Goal: Task Accomplishment & Management: Use online tool/utility

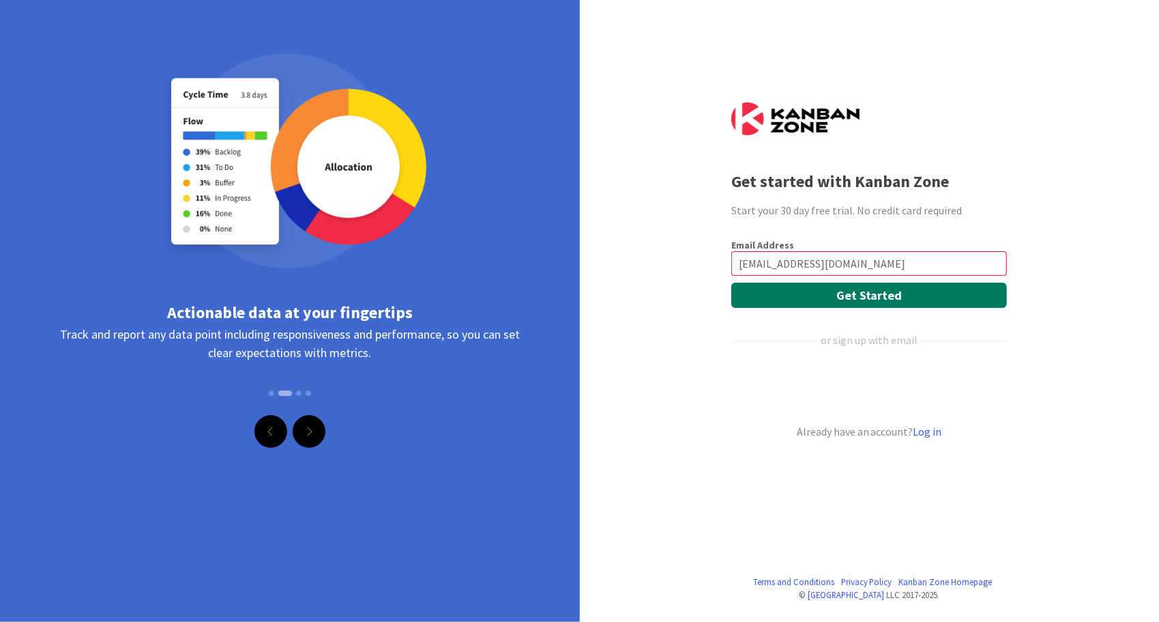
type input "[EMAIL_ADDRESS][DOMAIN_NAME]"
click at [816, 293] on button "Get Started" at bounding box center [869, 294] width 276 height 25
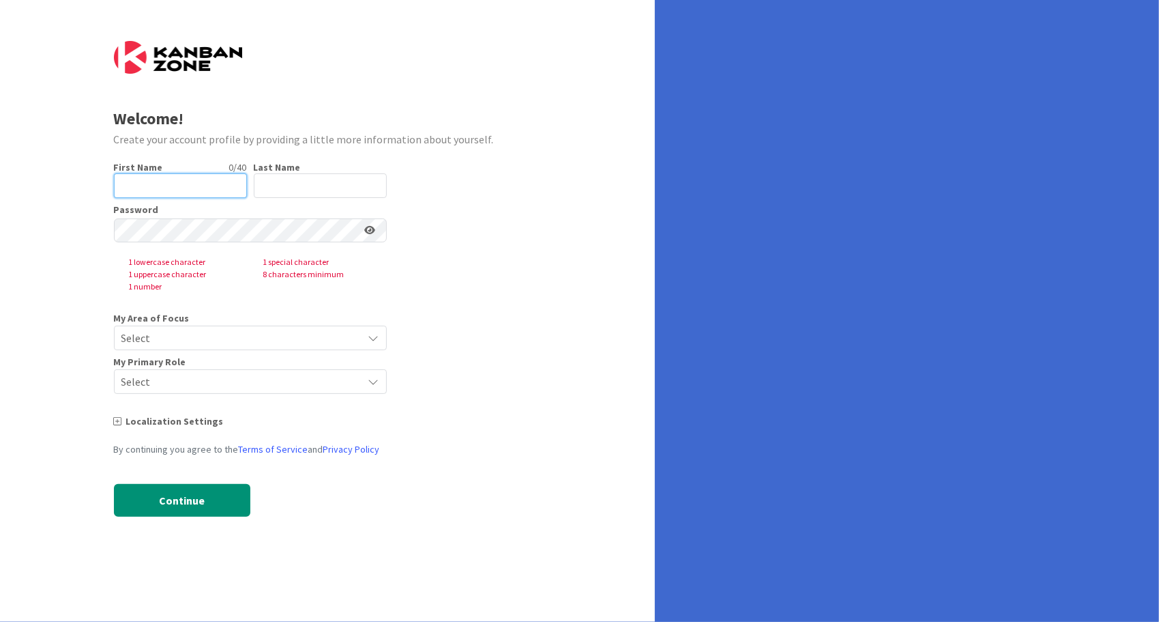
click at [162, 183] on input "text" at bounding box center [180, 185] width 133 height 25
type input "self"
type input "onboard"
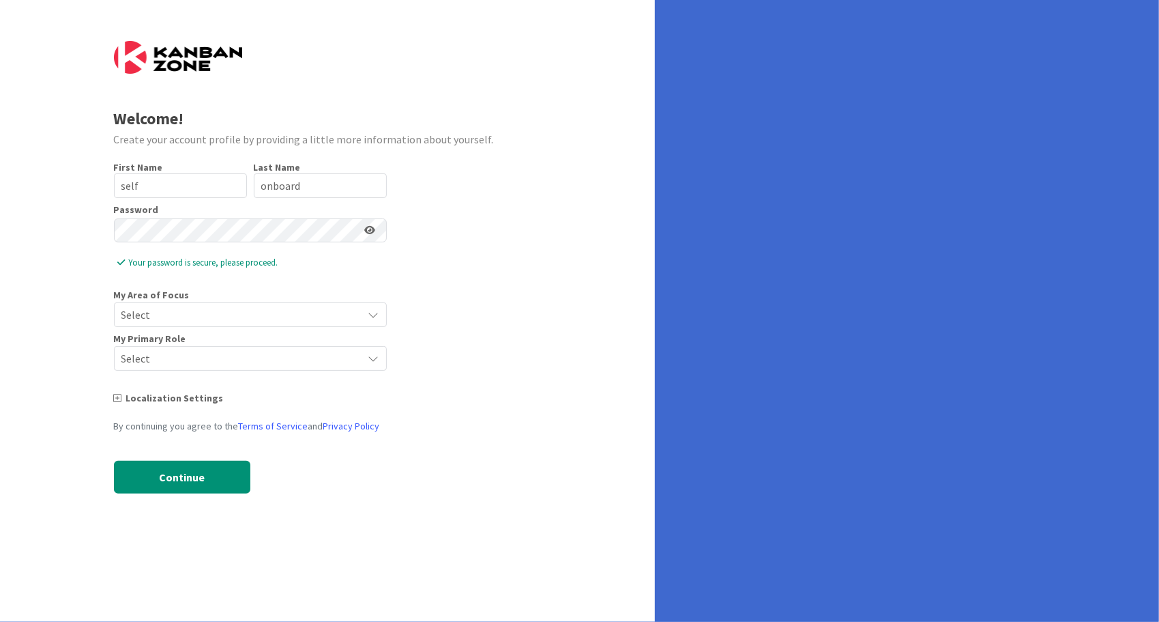
click at [236, 309] on span "Select" at bounding box center [238, 314] width 235 height 19
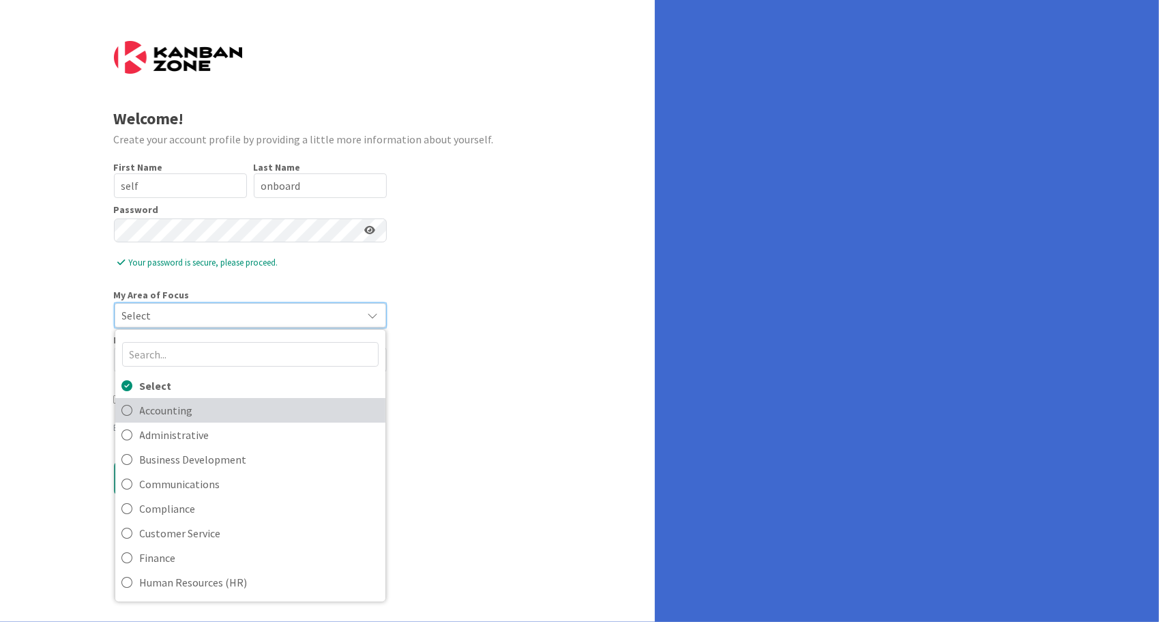
click at [220, 404] on span "Accounting" at bounding box center [259, 410] width 239 height 20
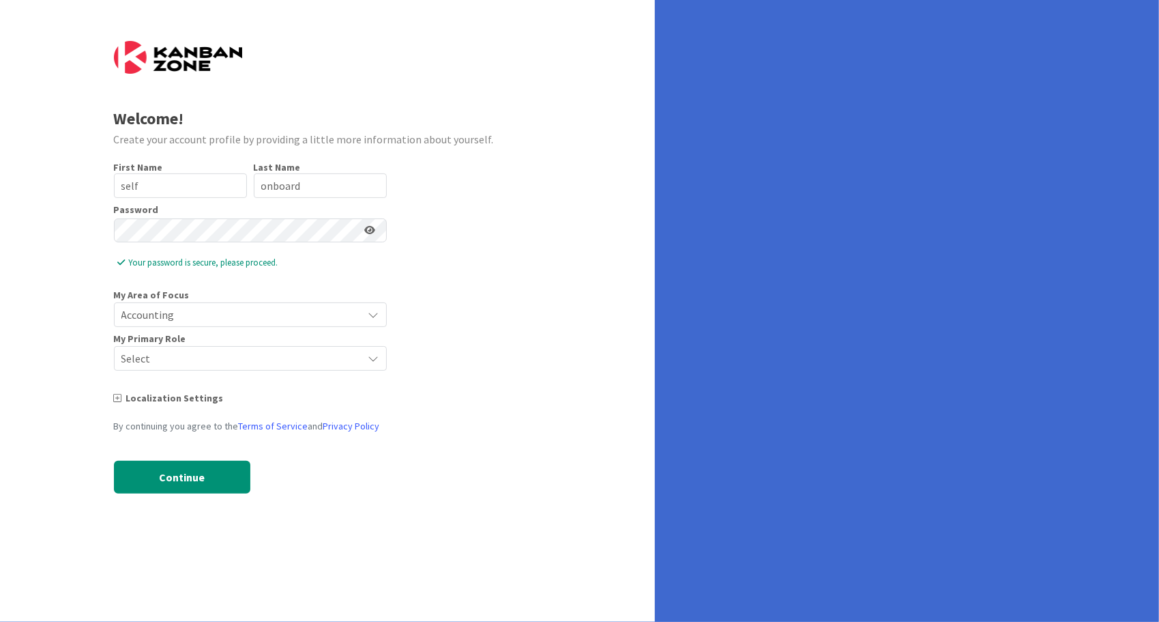
click at [239, 353] on span "Select" at bounding box center [238, 358] width 235 height 19
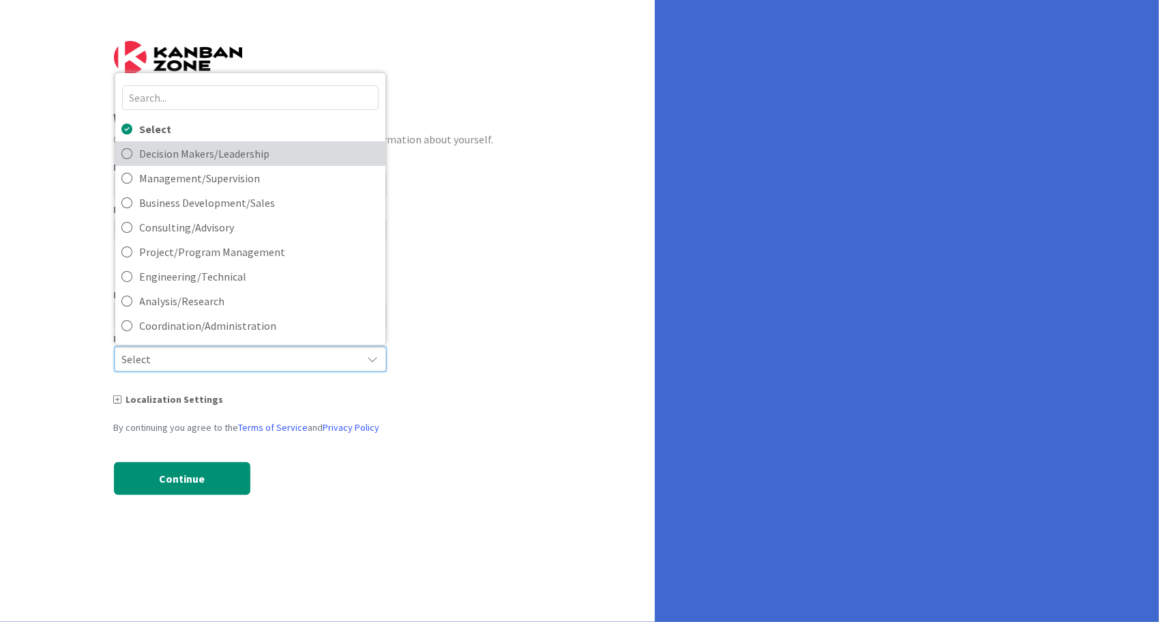
click at [261, 149] on span "Decision Makers/Leadership" at bounding box center [259, 153] width 239 height 20
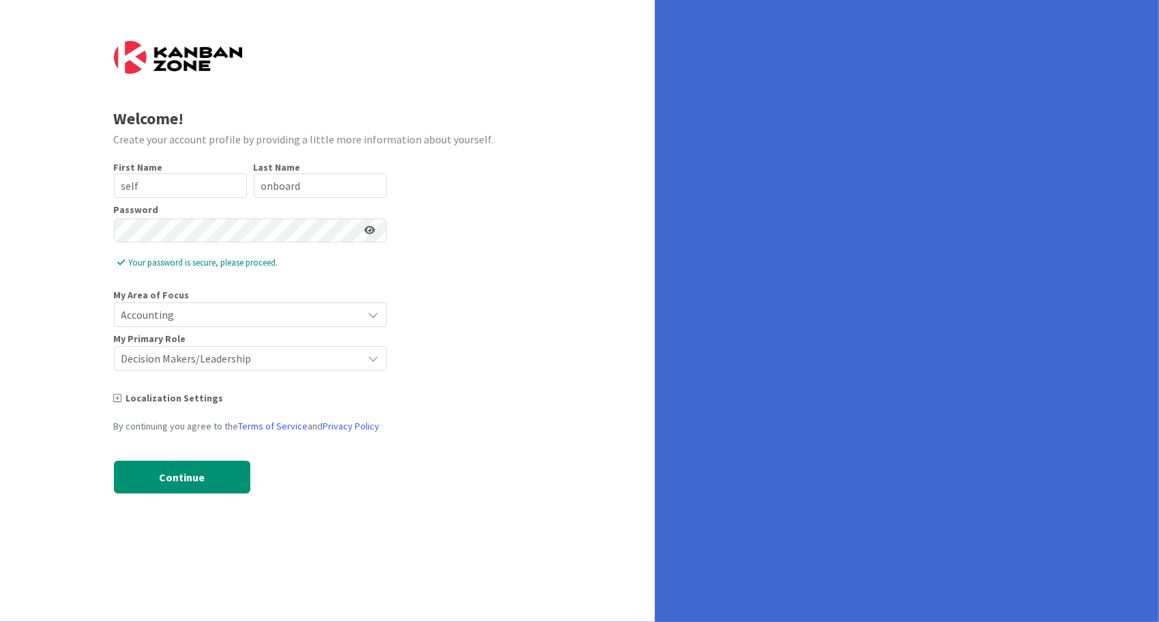
click at [128, 396] on div "Localization Settings" at bounding box center [250, 398] width 273 height 14
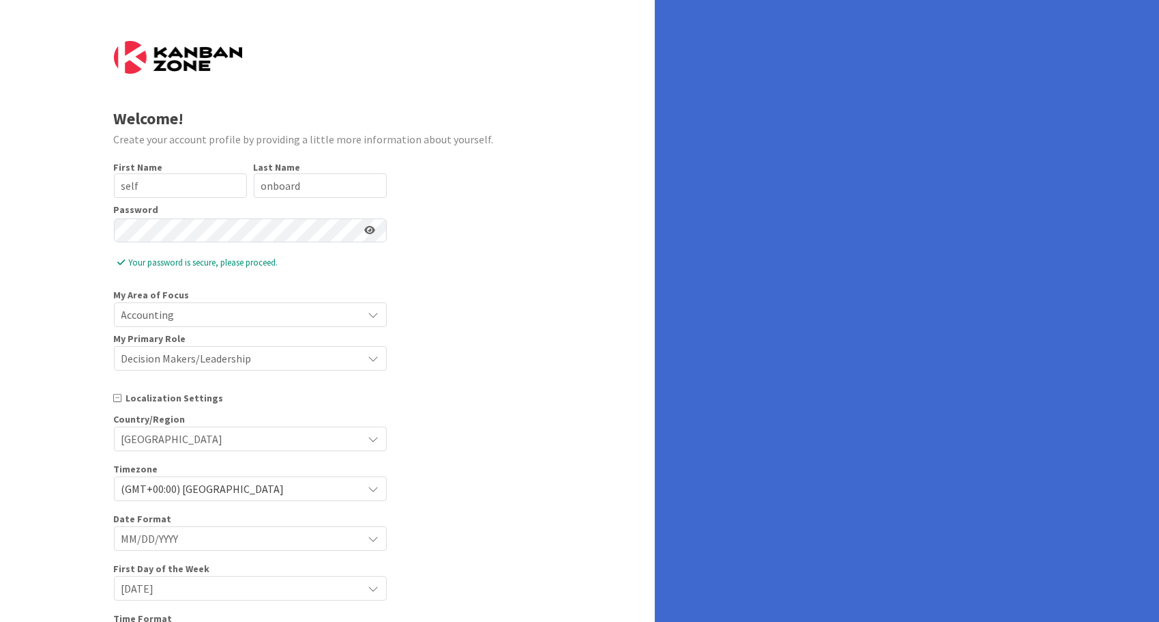
scroll to position [154, 0]
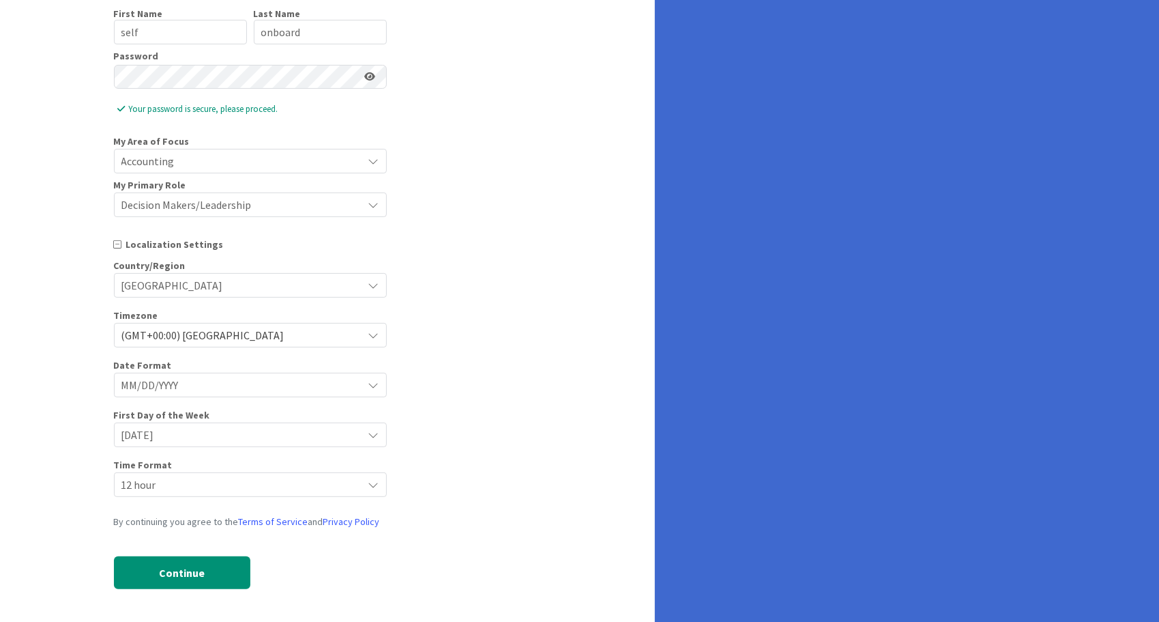
click at [344, 337] on span "(GMT+00:00) London" at bounding box center [238, 334] width 235 height 19
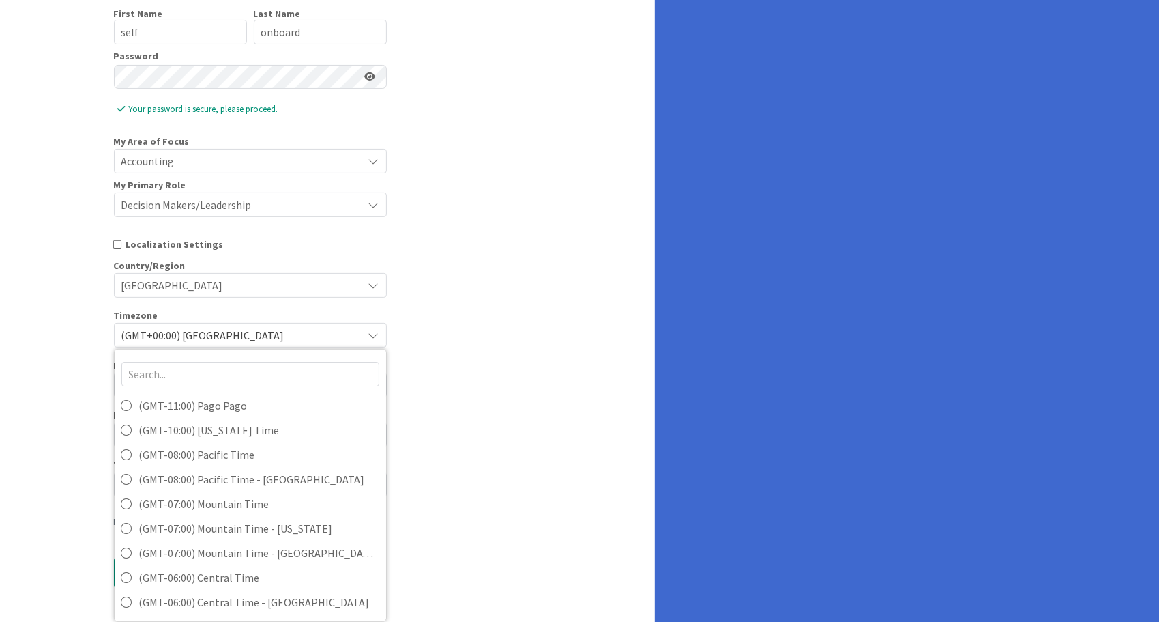
click at [345, 340] on span "(GMT+00:00) London" at bounding box center [238, 334] width 235 height 19
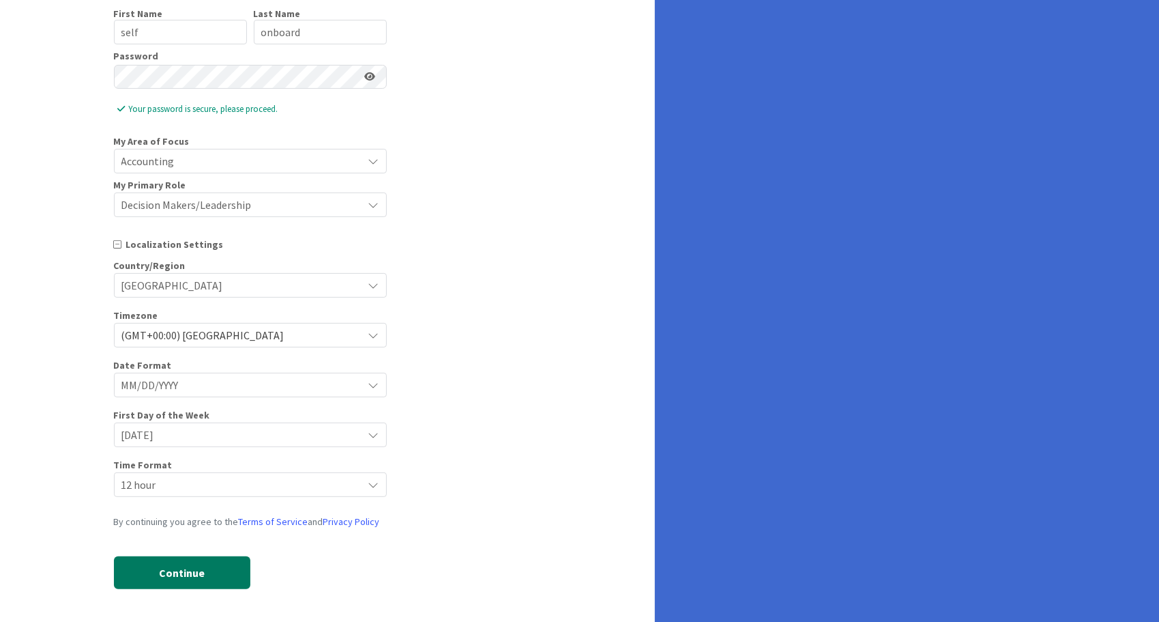
click at [192, 572] on button "Continue" at bounding box center [182, 572] width 136 height 33
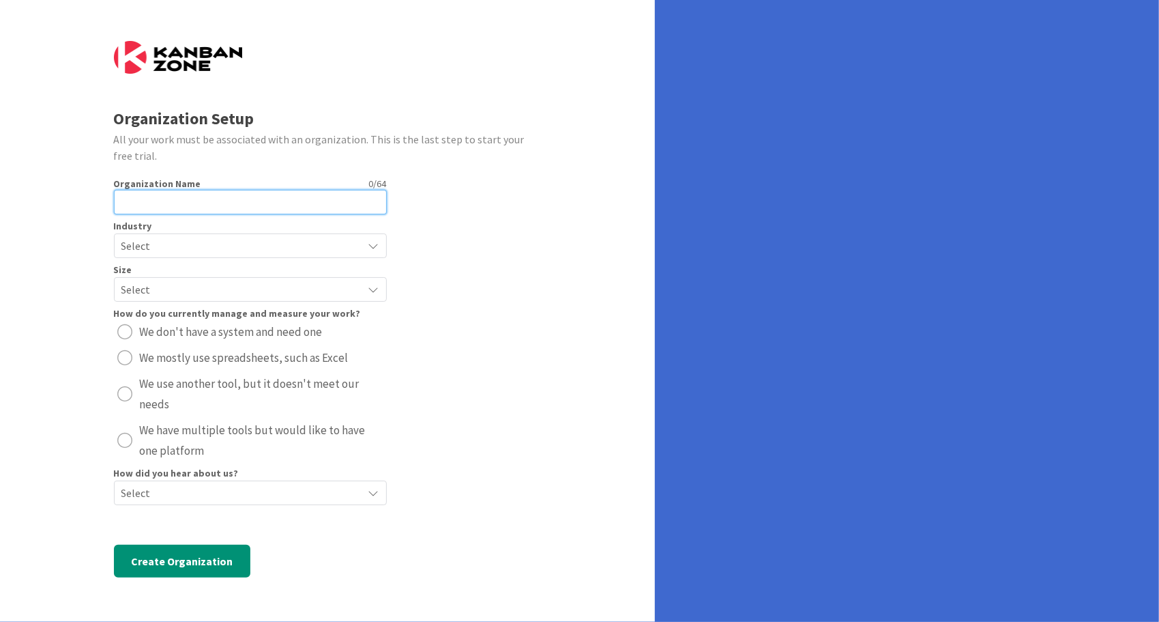
click at [217, 200] on input "text" at bounding box center [250, 202] width 273 height 25
type input "SO"
click at [169, 242] on span "Select" at bounding box center [238, 245] width 235 height 19
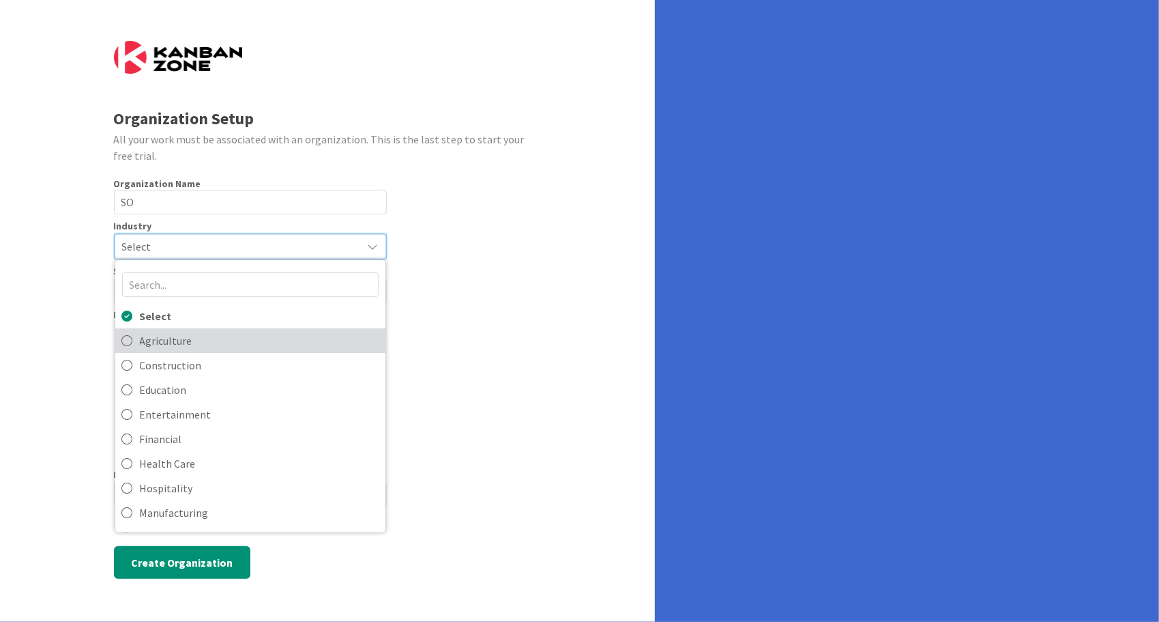
click at [169, 342] on span "Agriculture" at bounding box center [259, 340] width 239 height 20
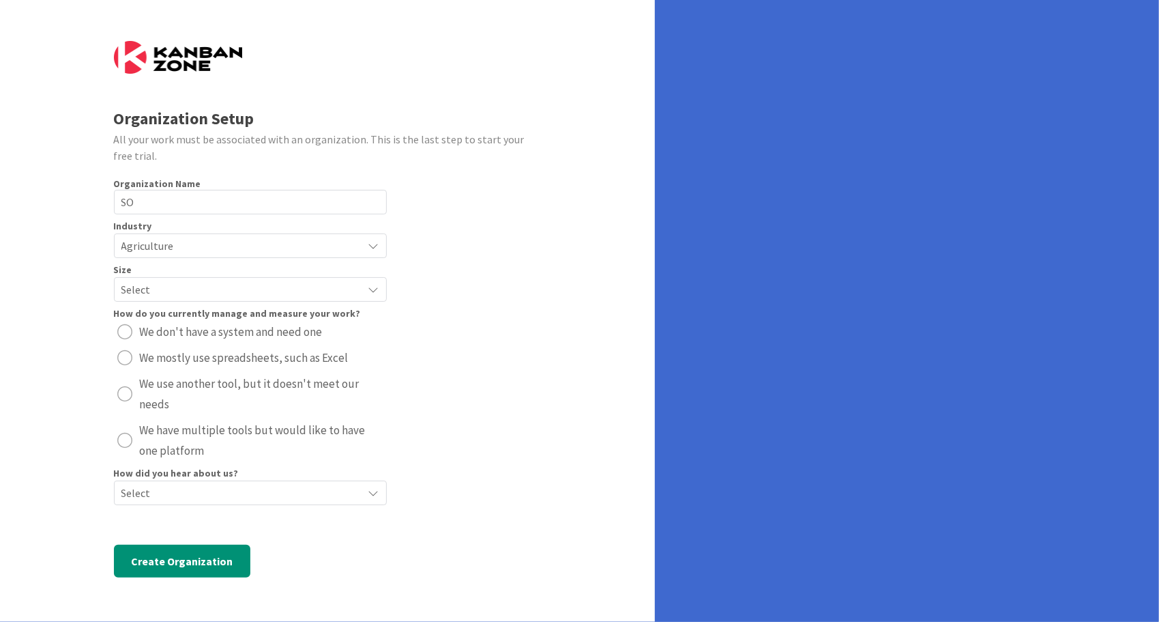
click at [194, 292] on span "Select" at bounding box center [238, 289] width 235 height 19
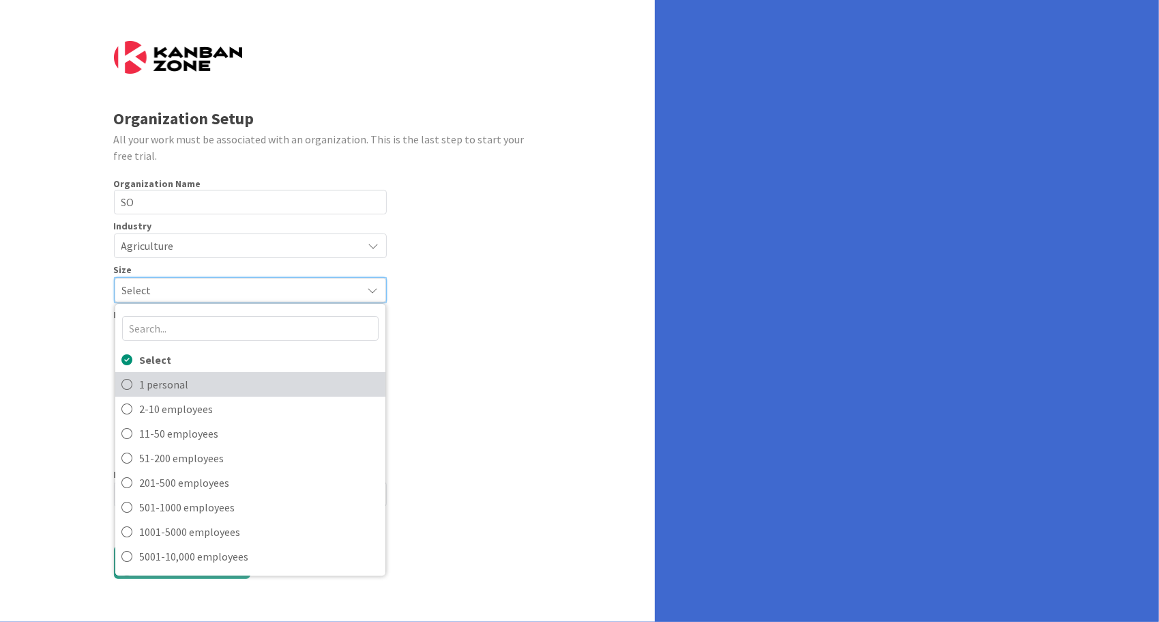
click at [190, 385] on span "1 personal" at bounding box center [259, 384] width 239 height 20
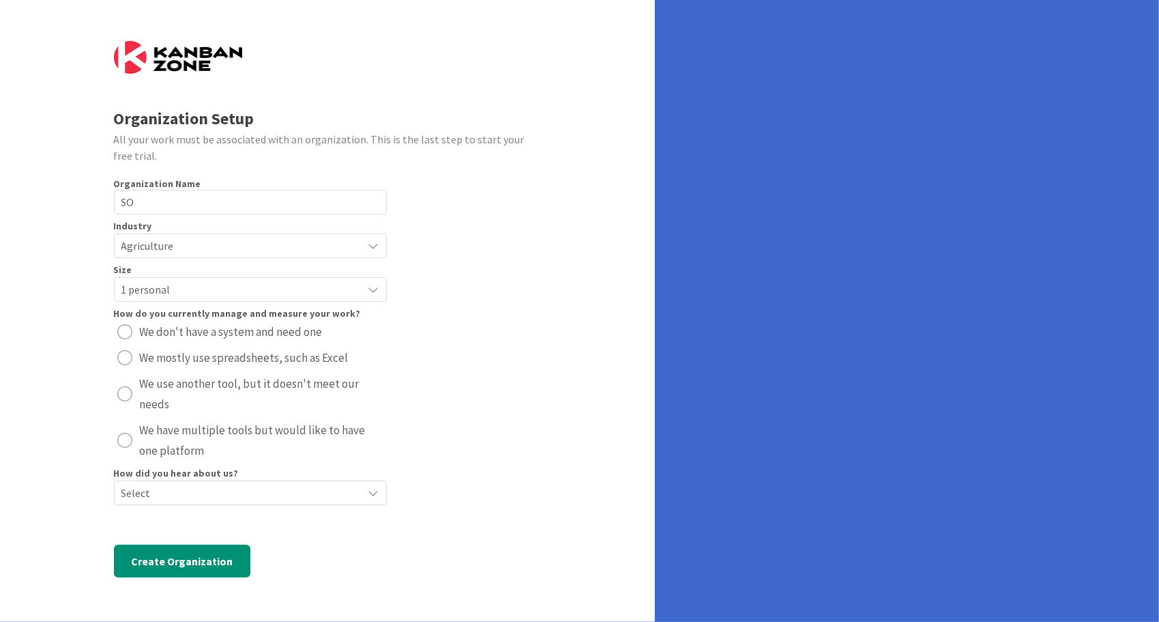
click at [196, 338] on span "We don't have a system and need one" at bounding box center [231, 331] width 183 height 20
click at [190, 485] on span "Select" at bounding box center [238, 492] width 235 height 19
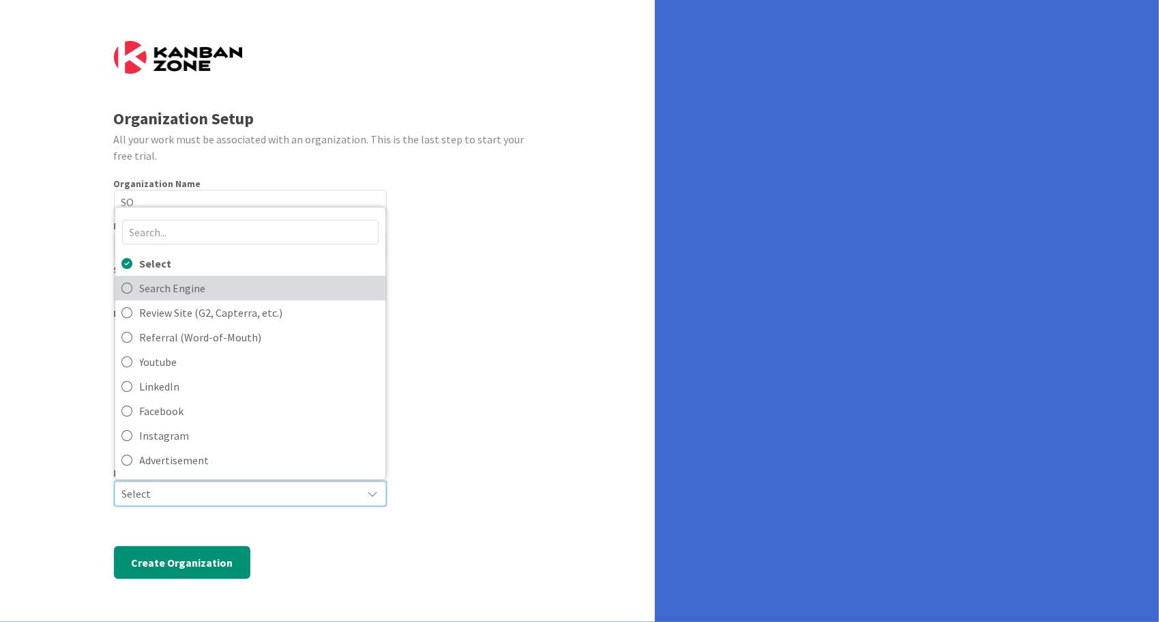
click at [216, 291] on span "Search Engine" at bounding box center [259, 288] width 239 height 20
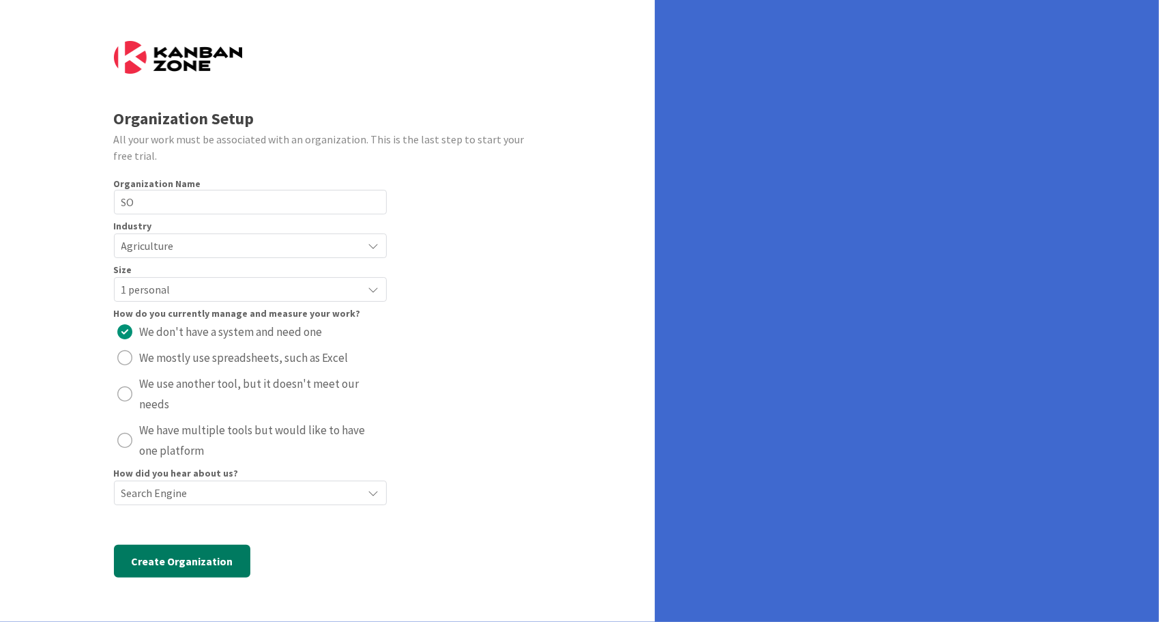
click at [205, 555] on button "Create Organization" at bounding box center [182, 560] width 136 height 33
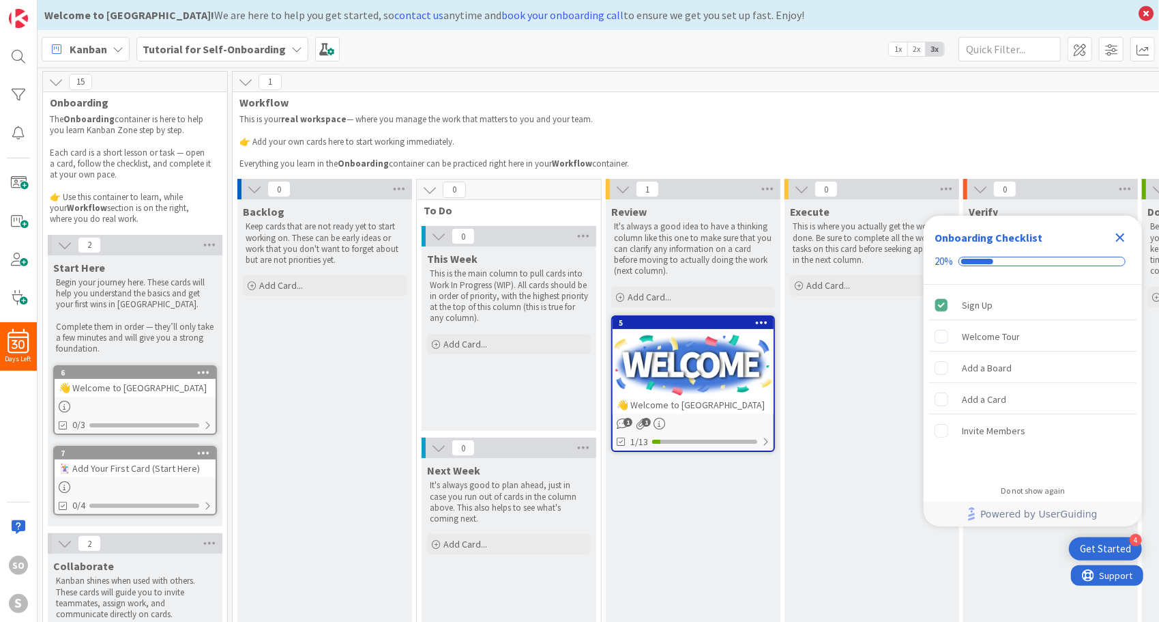
click at [731, 353] on div at bounding box center [693, 364] width 161 height 61
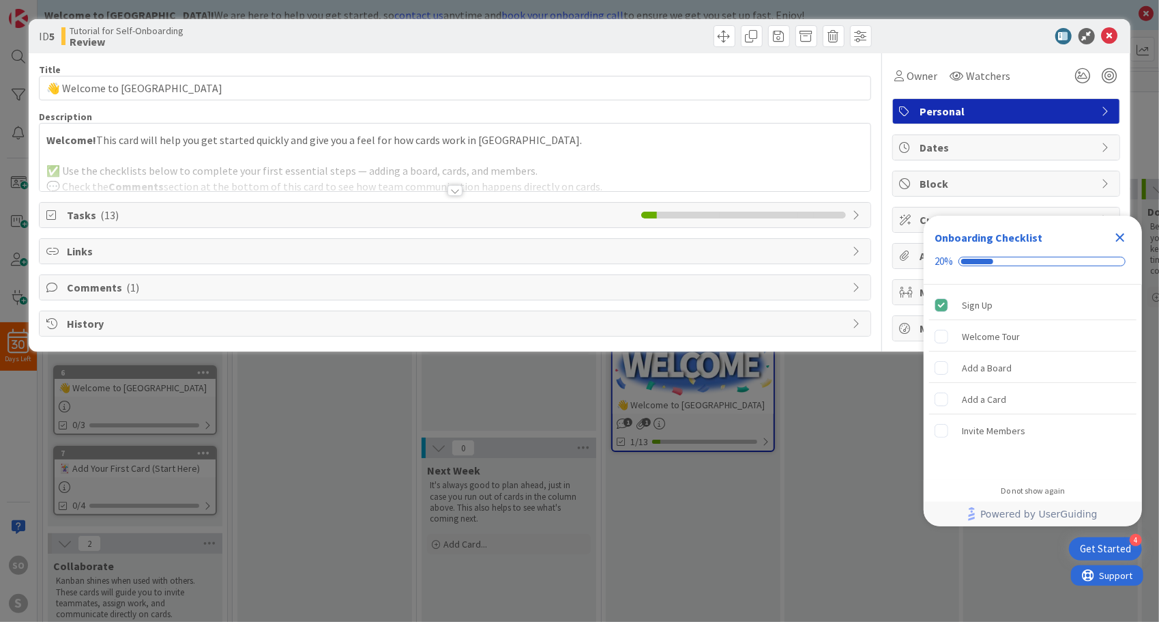
click at [373, 323] on span "History" at bounding box center [456, 323] width 778 height 16
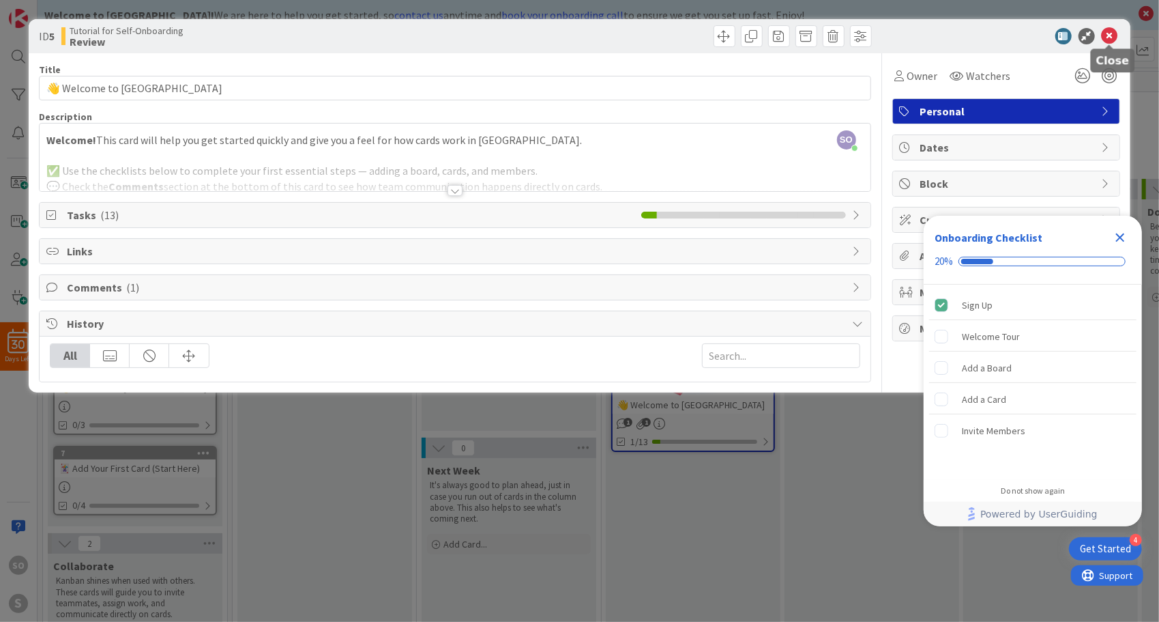
click at [1113, 36] on icon at bounding box center [1110, 36] width 16 height 16
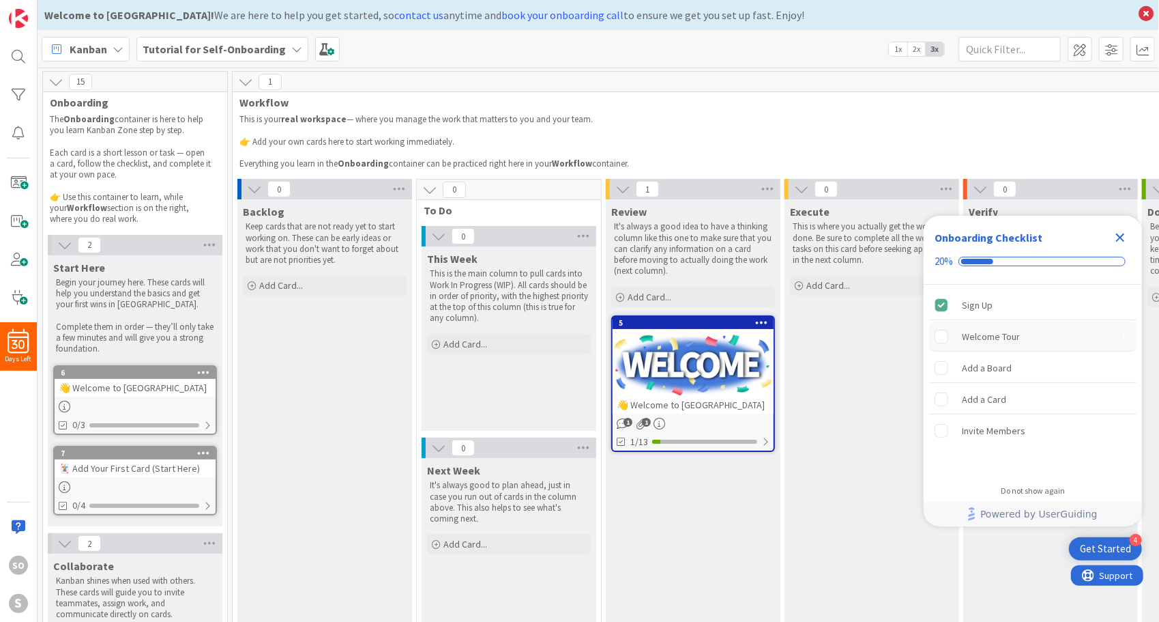
click at [1003, 347] on div "Welcome Tour" at bounding box center [1032, 336] width 207 height 30
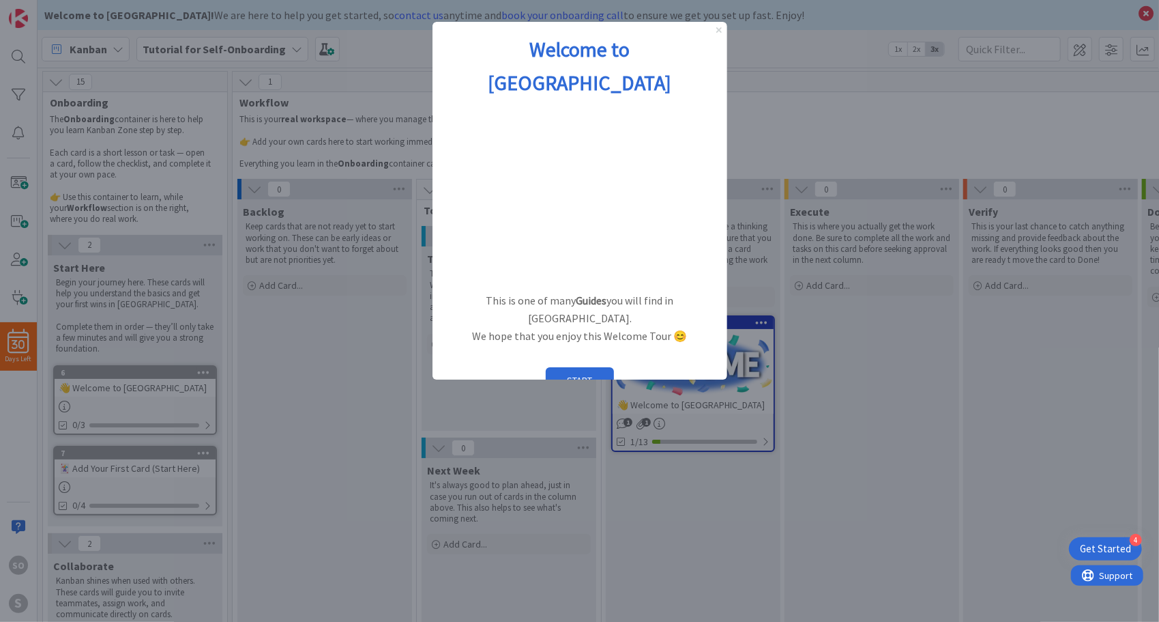
click at [718, 30] on icon "Close Preview" at bounding box center [718, 29] width 5 height 5
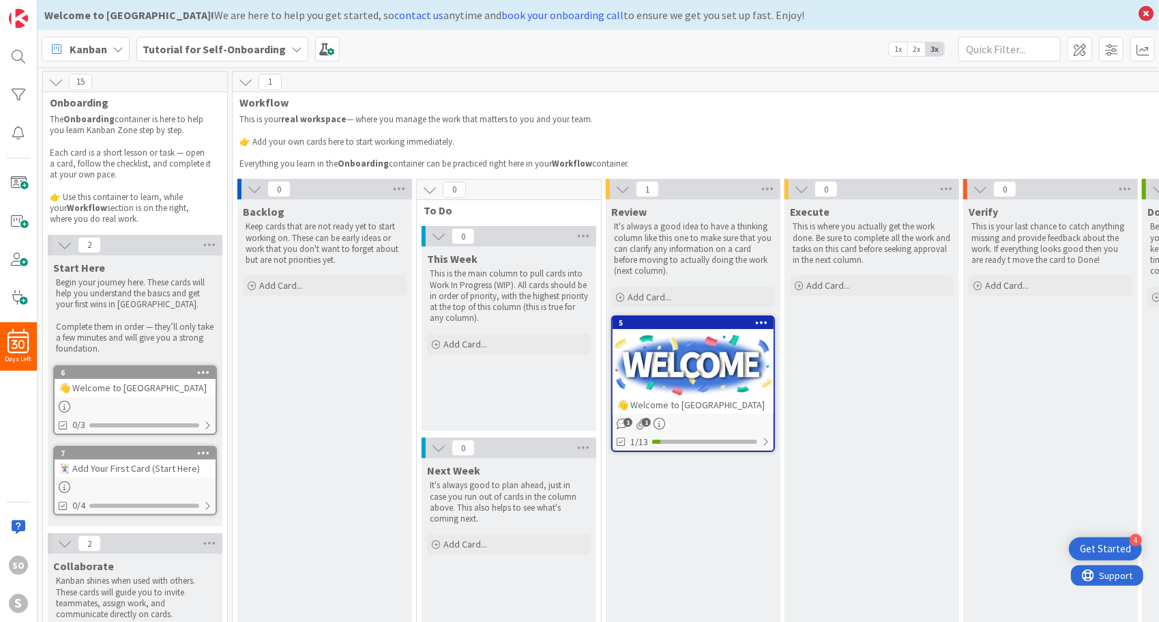
click at [130, 385] on div "👋 Welcome to Kanban Zone" at bounding box center [135, 388] width 161 height 18
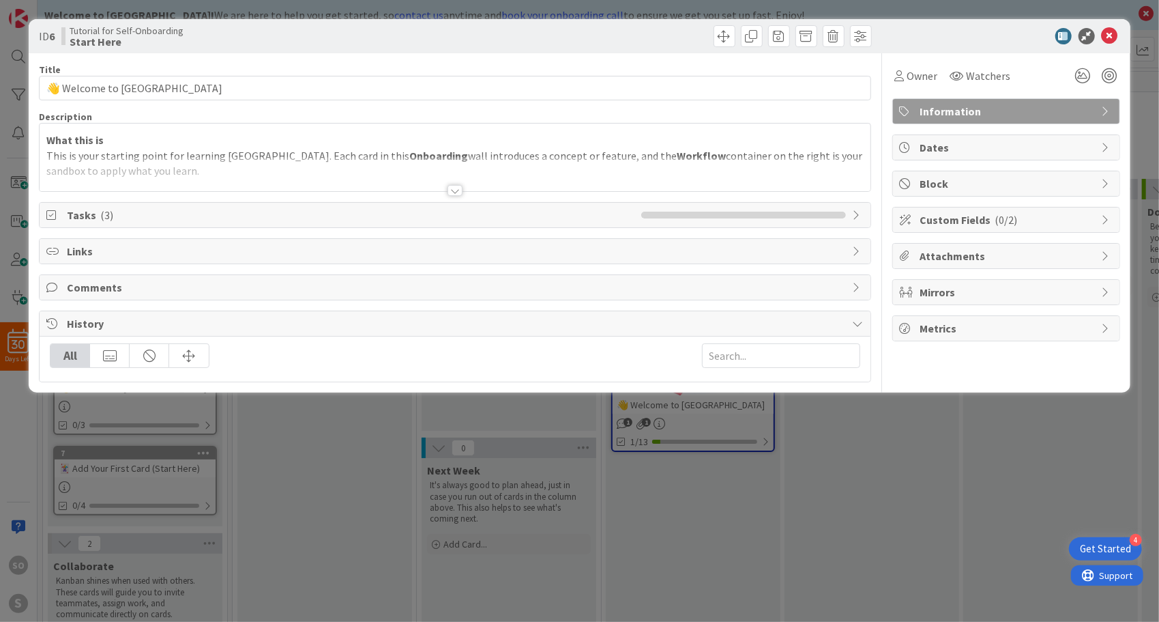
click at [587, 163] on div at bounding box center [455, 173] width 830 height 35
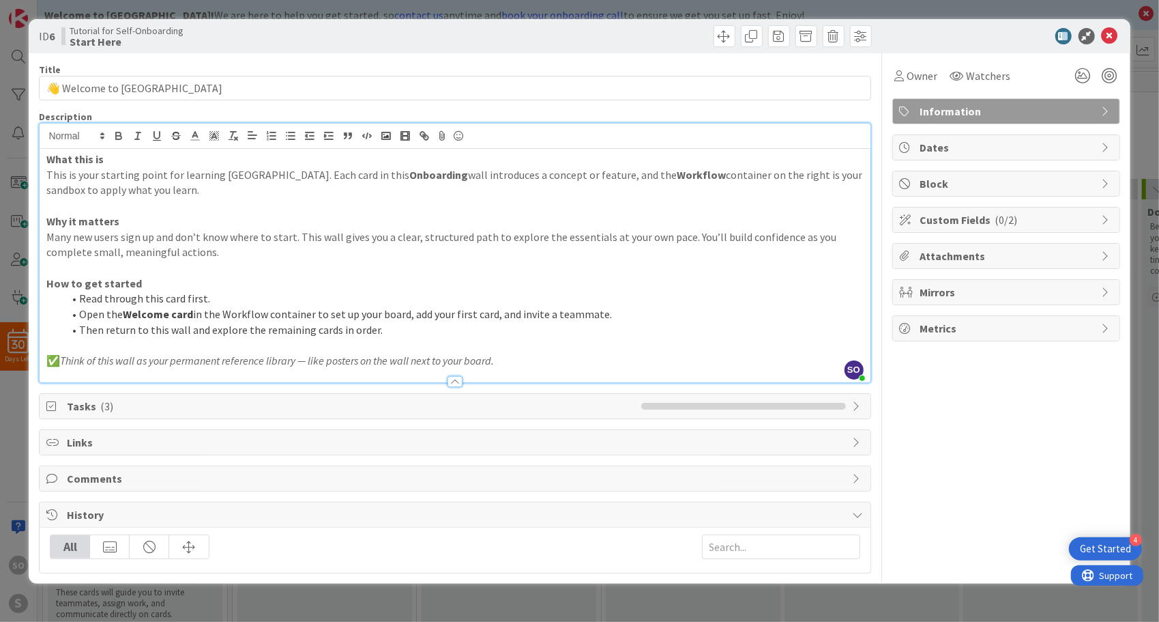
click at [382, 401] on span "Tasks ( 3 )" at bounding box center [350, 406] width 567 height 16
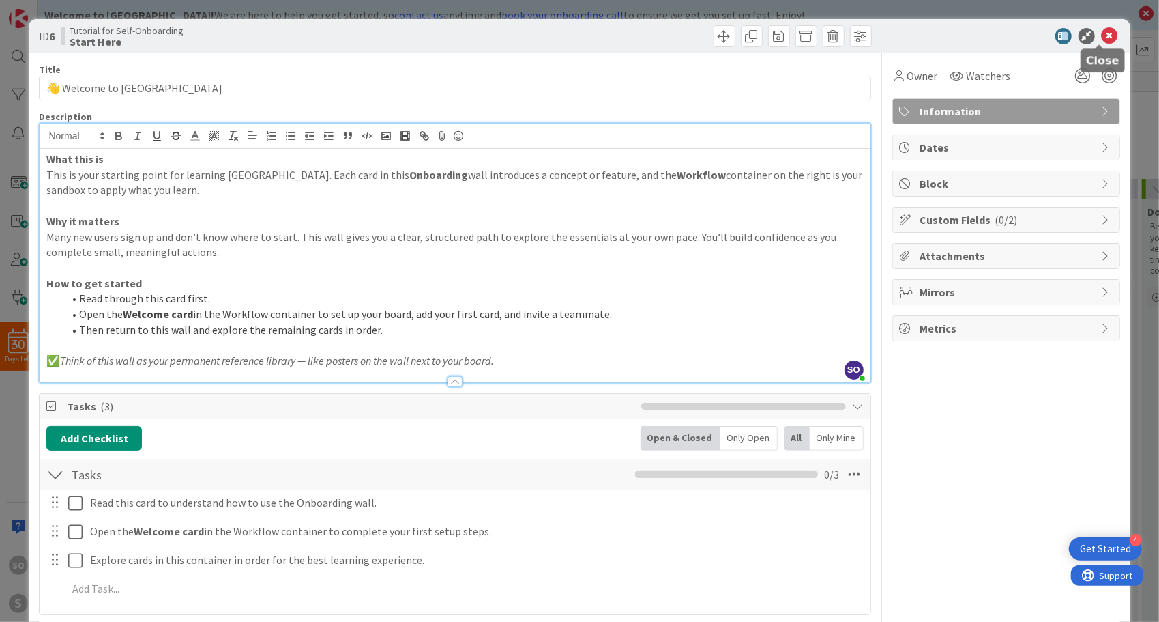
click at [1102, 31] on icon at bounding box center [1110, 36] width 16 height 16
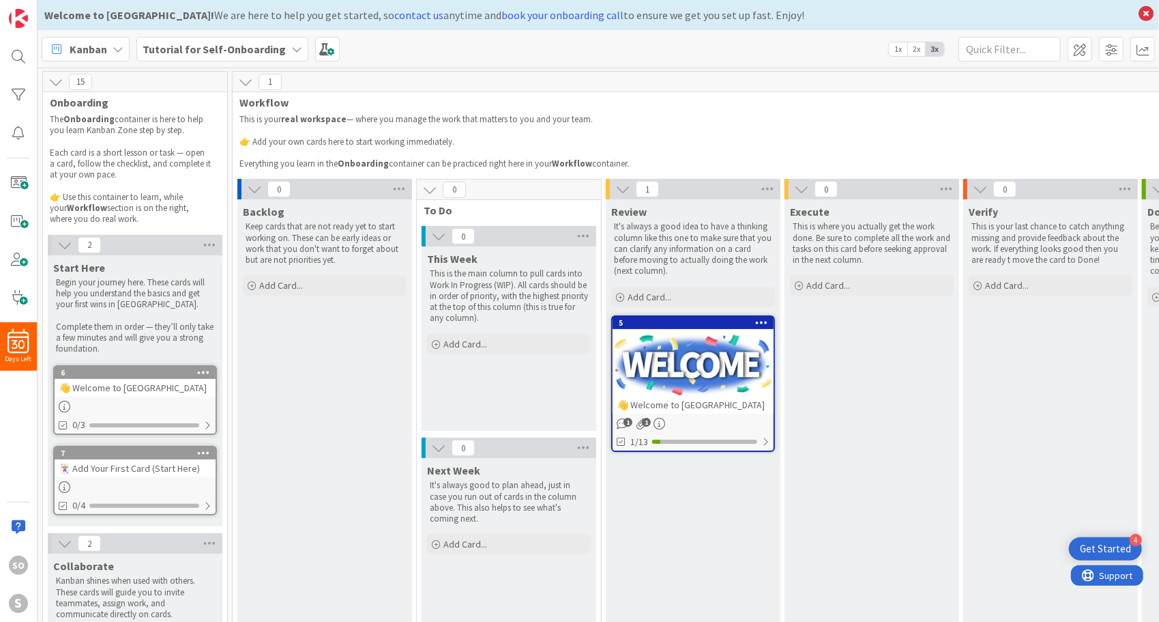
click at [723, 397] on div "👋 Welcome to Kanban Zone" at bounding box center [693, 405] width 161 height 18
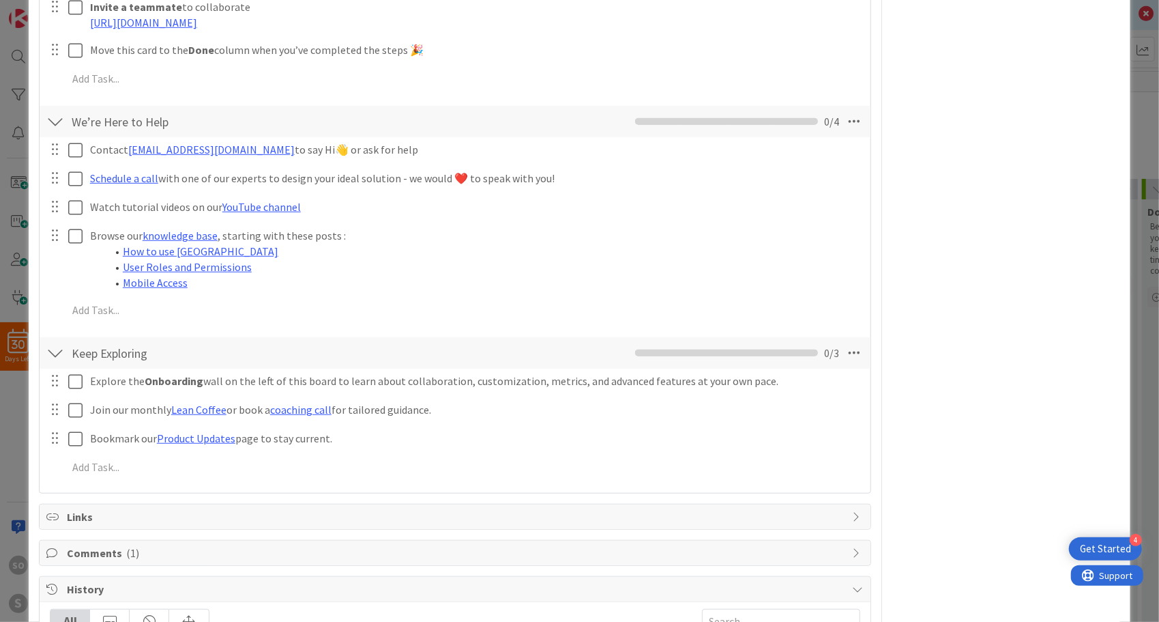
scroll to position [526, 0]
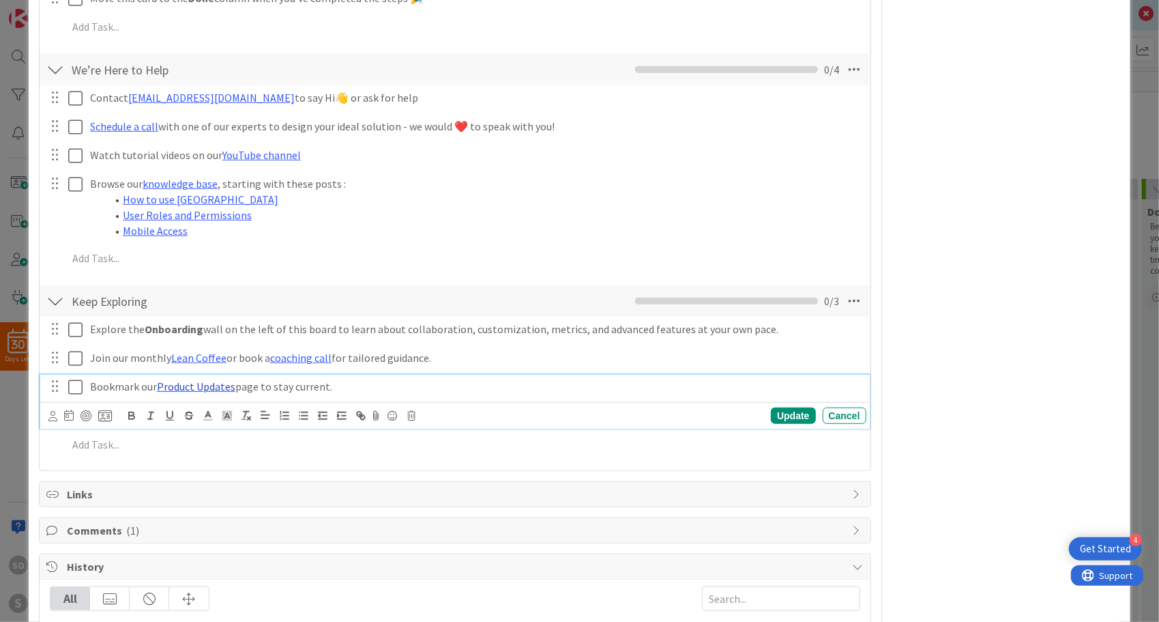
click at [205, 386] on link "Product Updates" at bounding box center [196, 386] width 78 height 14
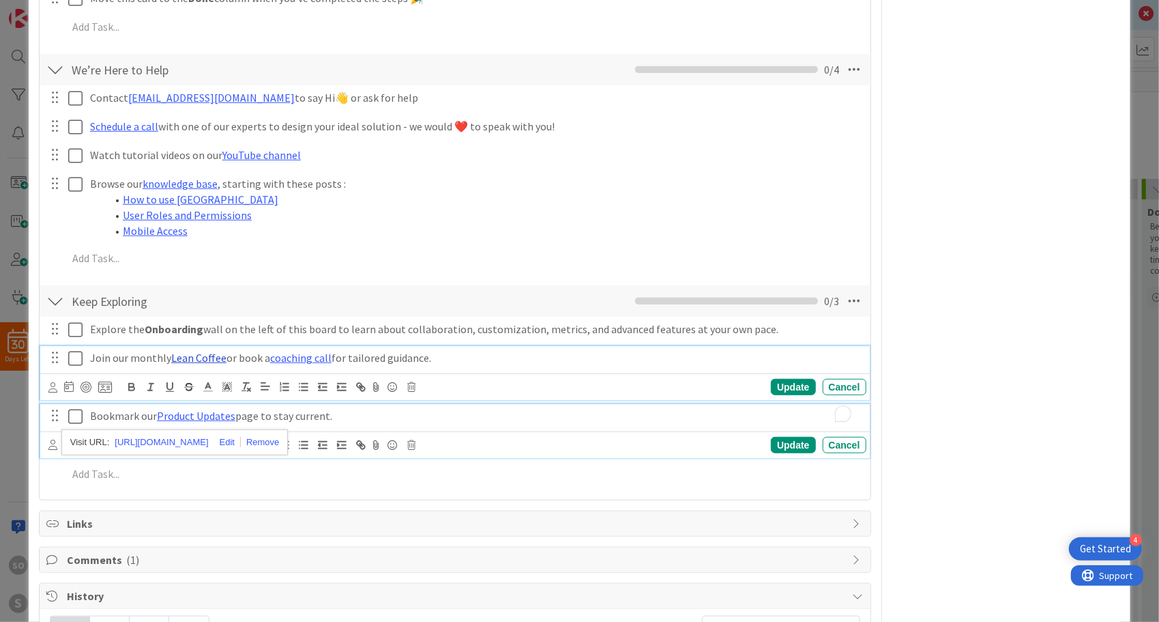
click at [199, 354] on div "Join our monthly Lean Coffee or book a coaching call for tailored guidance. Upd…" at bounding box center [454, 373] width 829 height 54
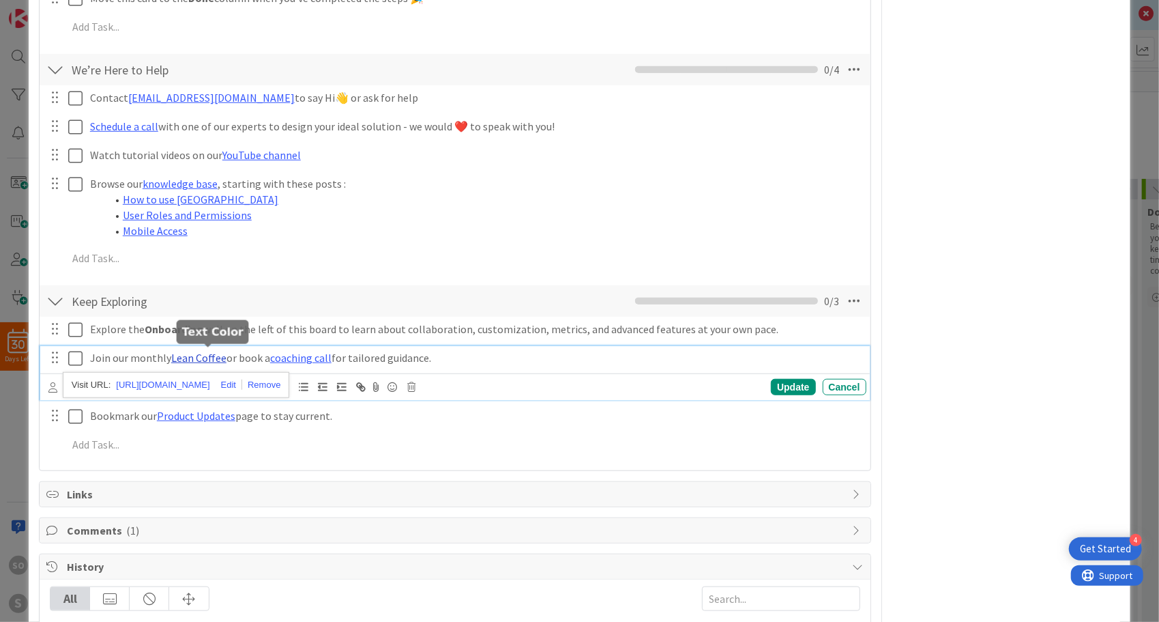
scroll to position [555, 0]
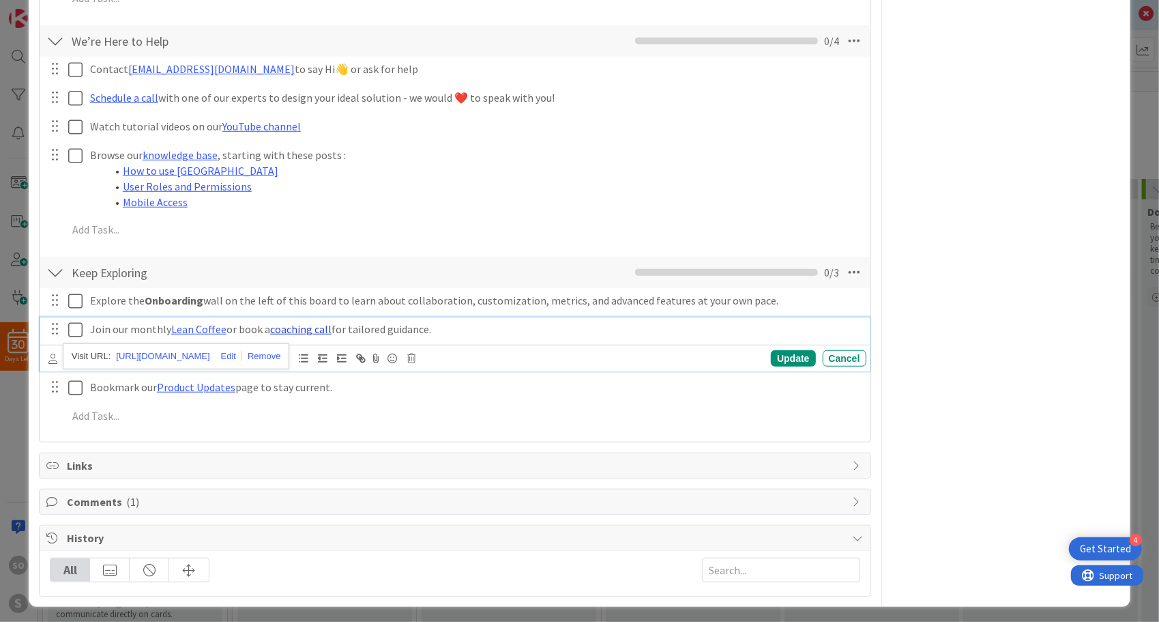
click at [300, 323] on link "coaching call" at bounding box center [300, 329] width 61 height 14
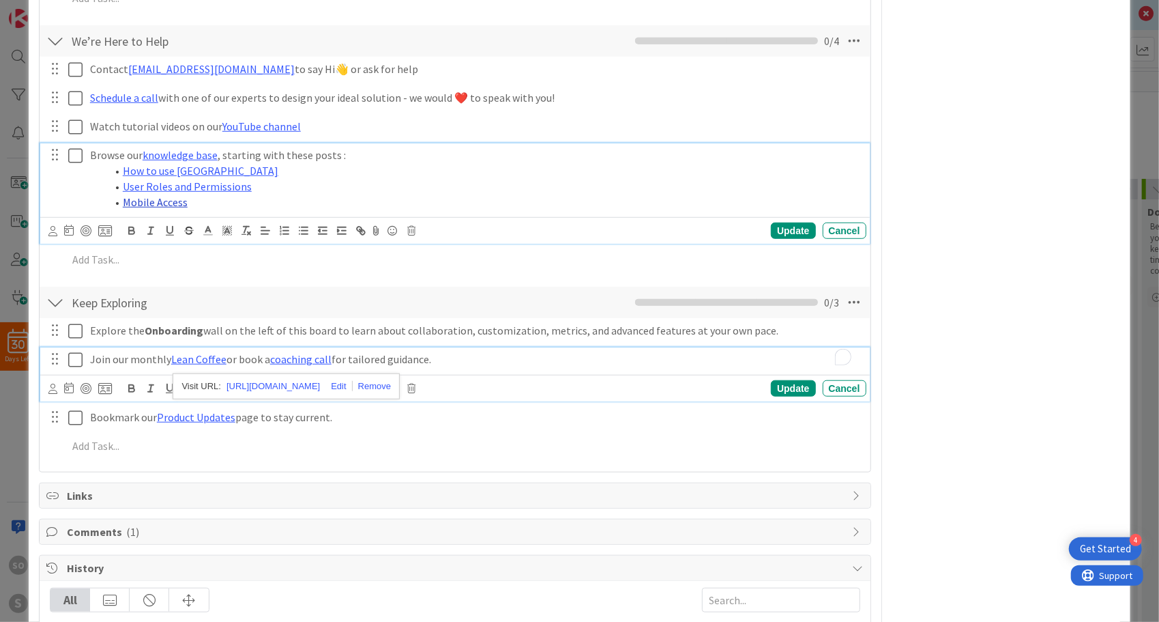
click at [162, 196] on div "Browse our knowledge base , starting with these posts : How to use Kanban Zone …" at bounding box center [454, 193] width 829 height 100
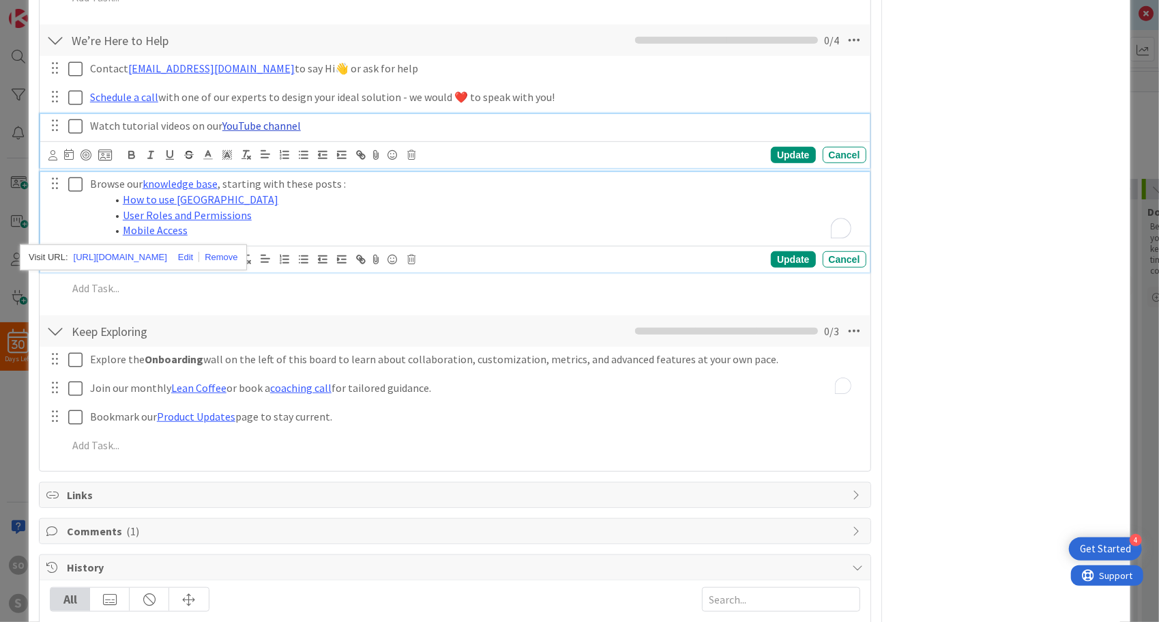
click at [243, 123] on div "Watch tutorial videos on our YouTube channel Update Cancel" at bounding box center [454, 141] width 829 height 54
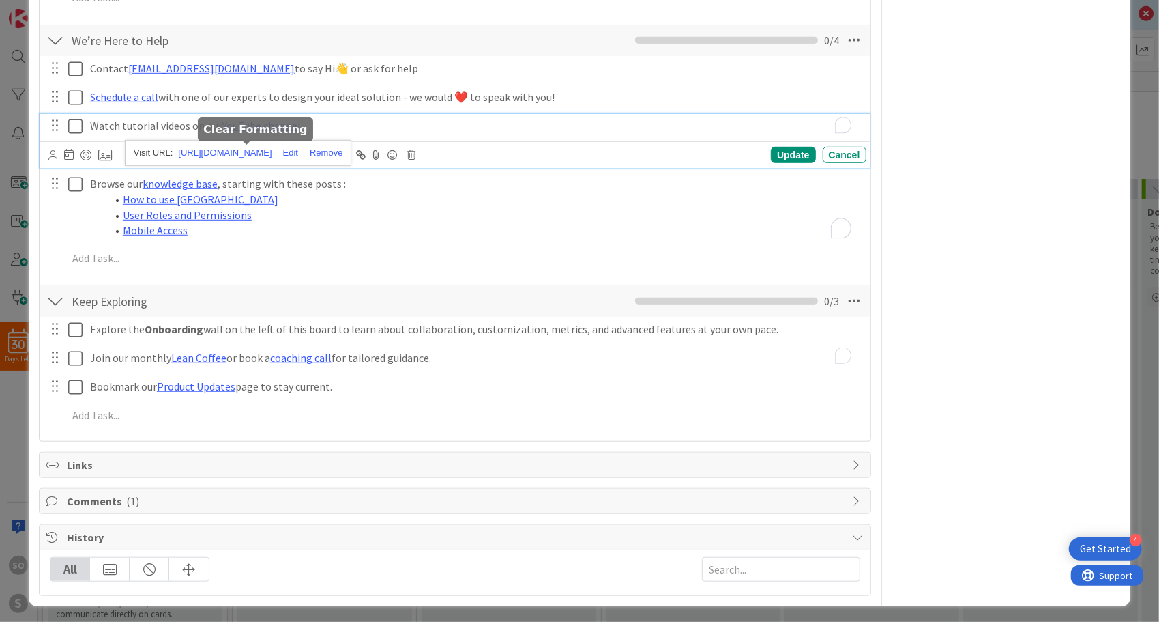
scroll to position [555, 0]
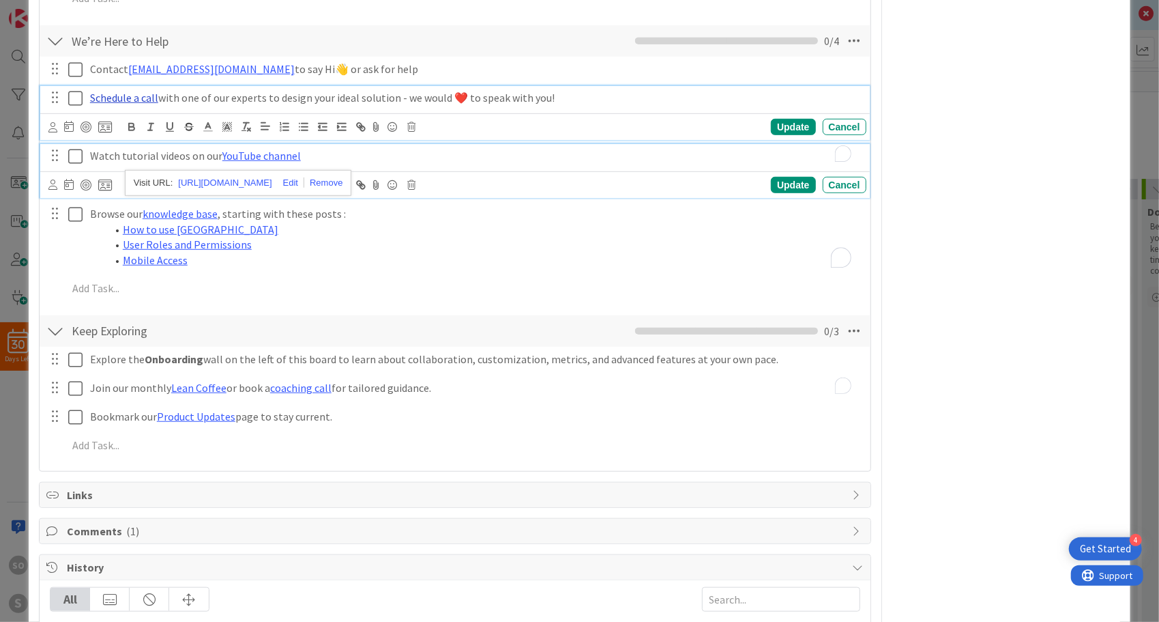
click at [134, 94] on div "Schedule a call with one of our experts to design your ideal solution - we woul…" at bounding box center [454, 113] width 829 height 54
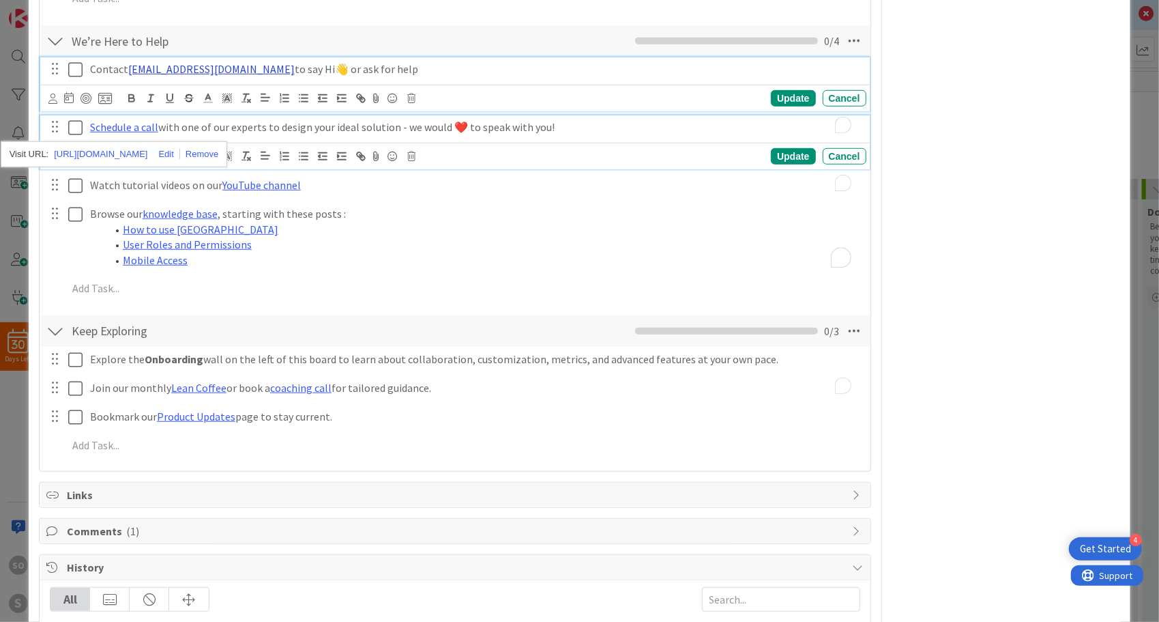
click at [202, 68] on div "Contact support@kanbanzone.com to say Hi👋 or ask for help Update Cancel" at bounding box center [454, 84] width 829 height 54
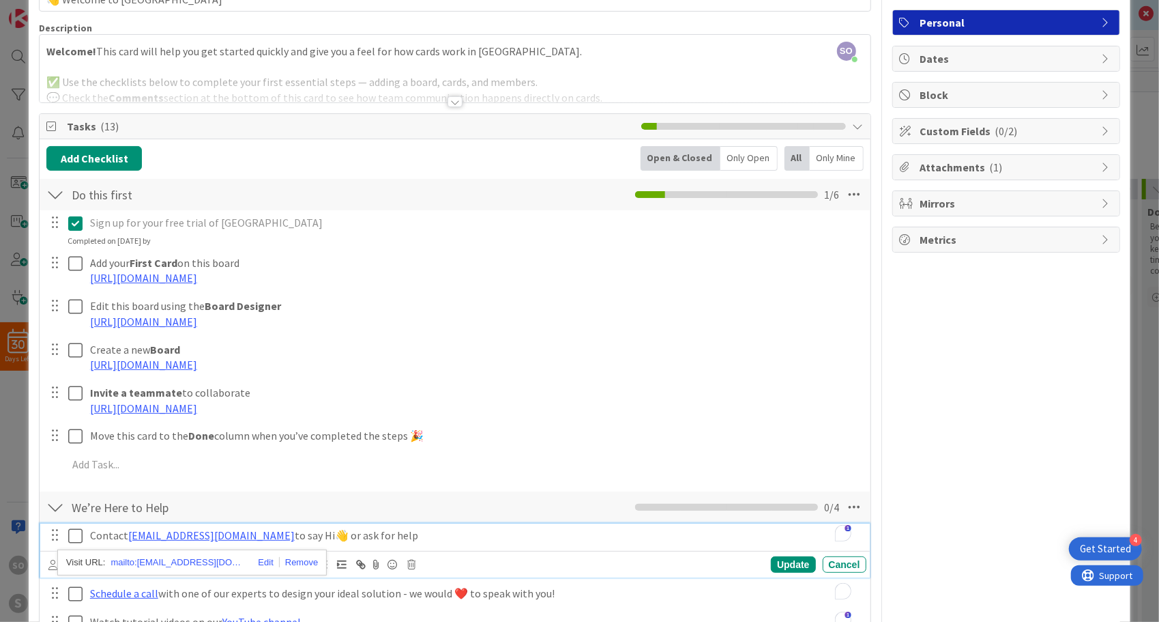
scroll to position [0, 0]
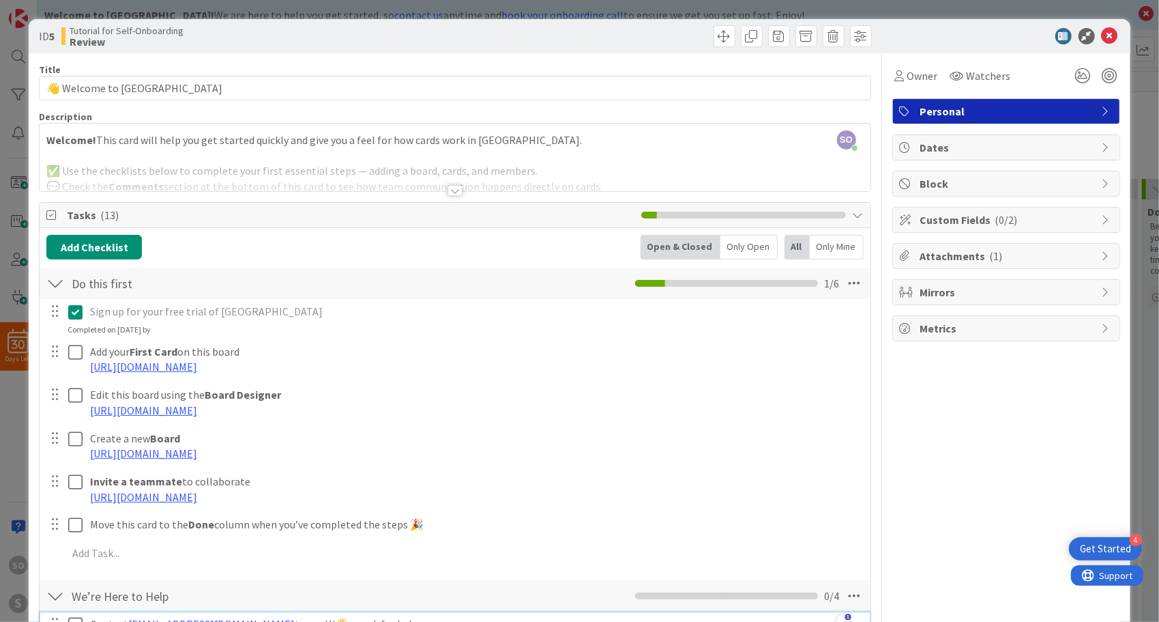
click at [1103, 26] on div "ID 5 Tutorial for Self-Onboarding Review" at bounding box center [579, 36] width 1101 height 34
click at [1104, 38] on icon at bounding box center [1110, 36] width 16 height 16
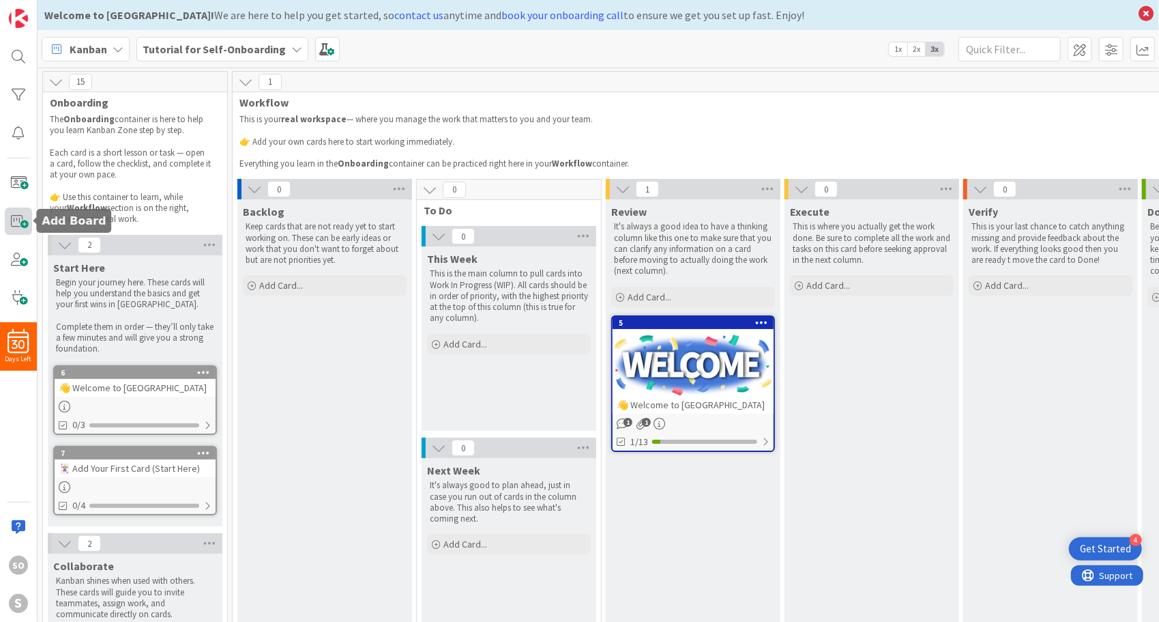
click at [20, 218] on span at bounding box center [18, 220] width 27 height 27
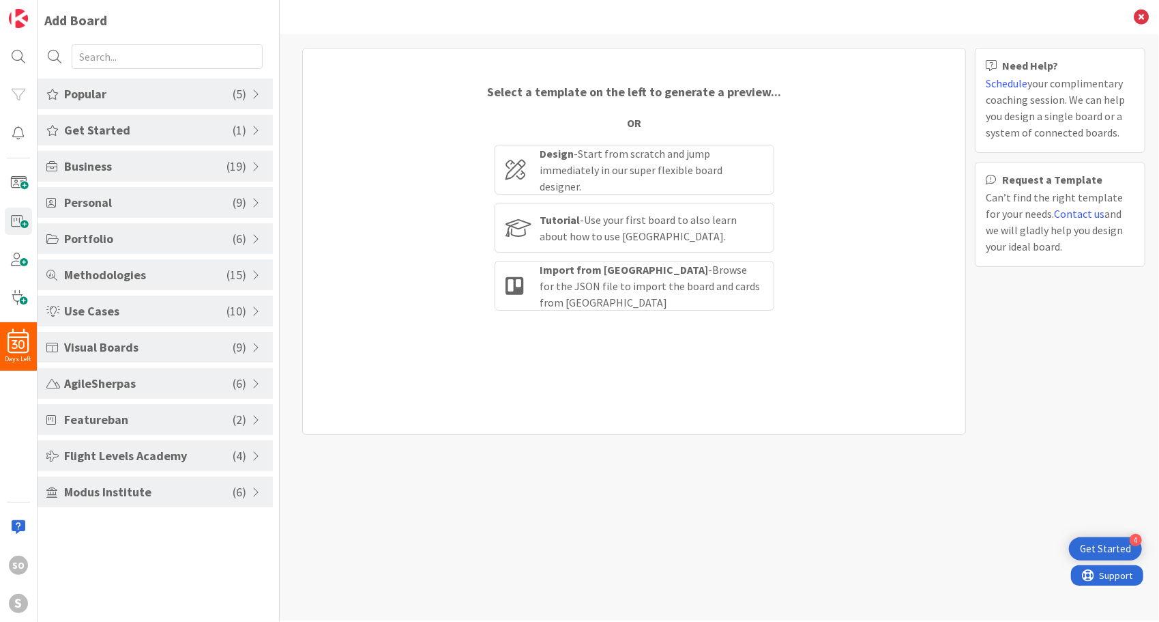
click at [231, 130] on span "Get Started" at bounding box center [148, 130] width 169 height 18
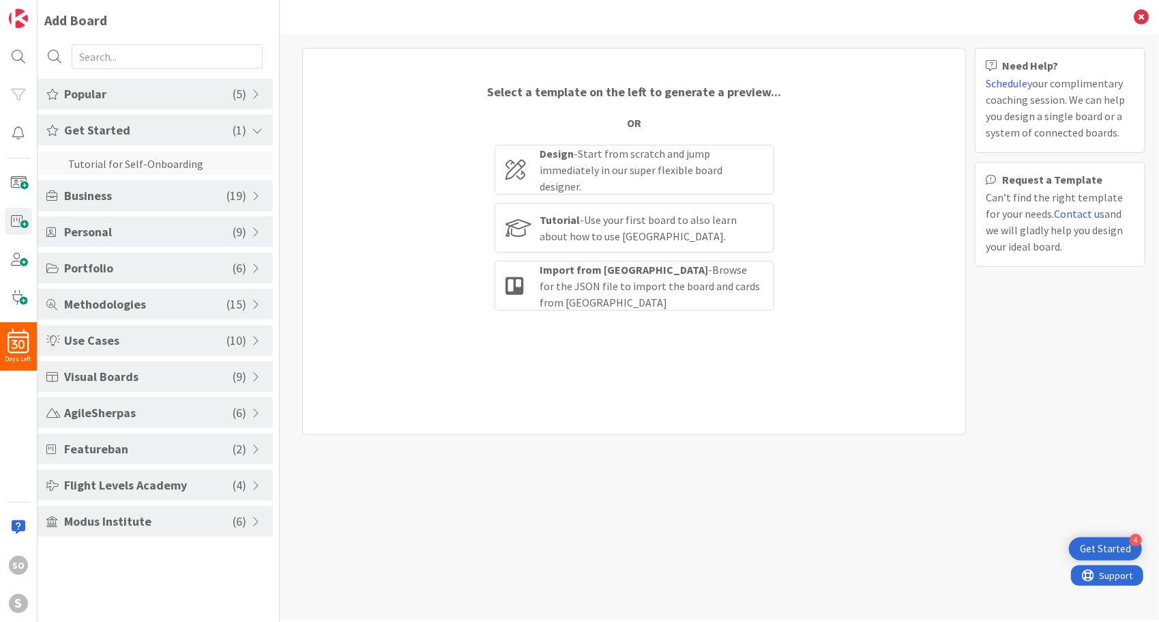
click at [190, 163] on li "Tutorial for Self-Onboarding" at bounding box center [155, 163] width 235 height 23
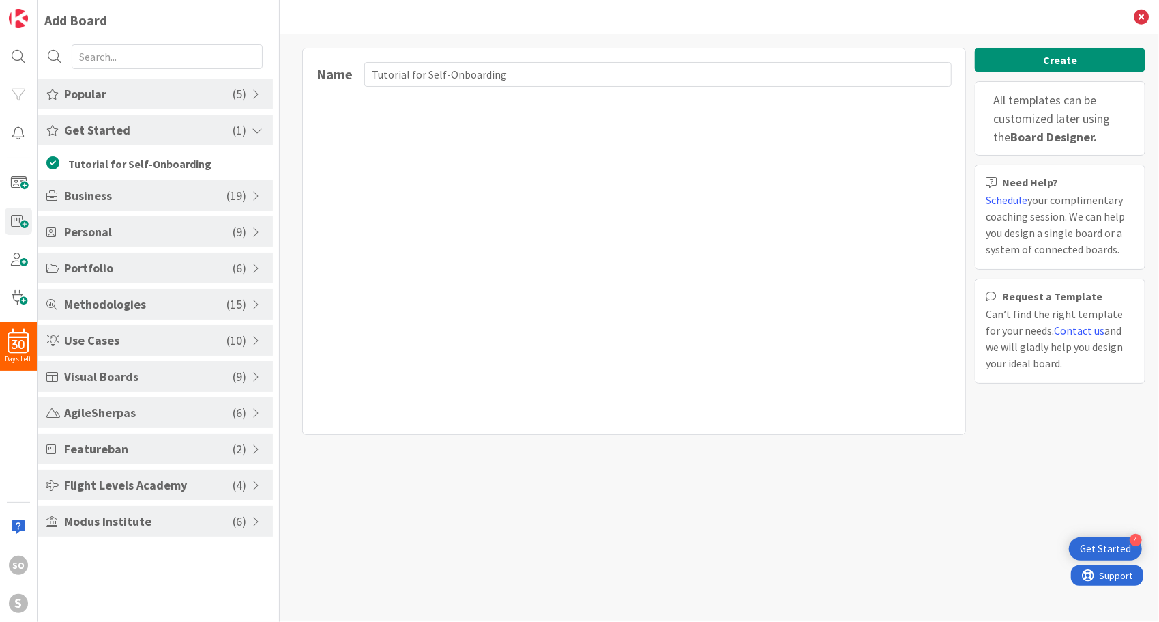
click at [216, 85] on span "Popular" at bounding box center [148, 94] width 169 height 18
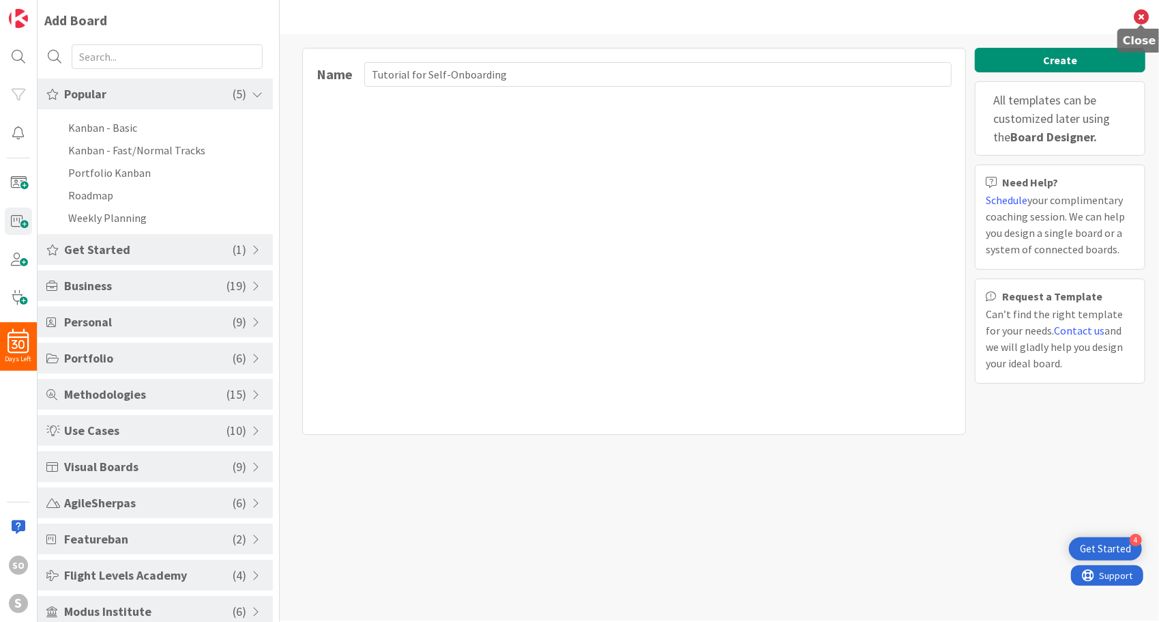
click at [1142, 15] on icon at bounding box center [1141, 17] width 15 height 15
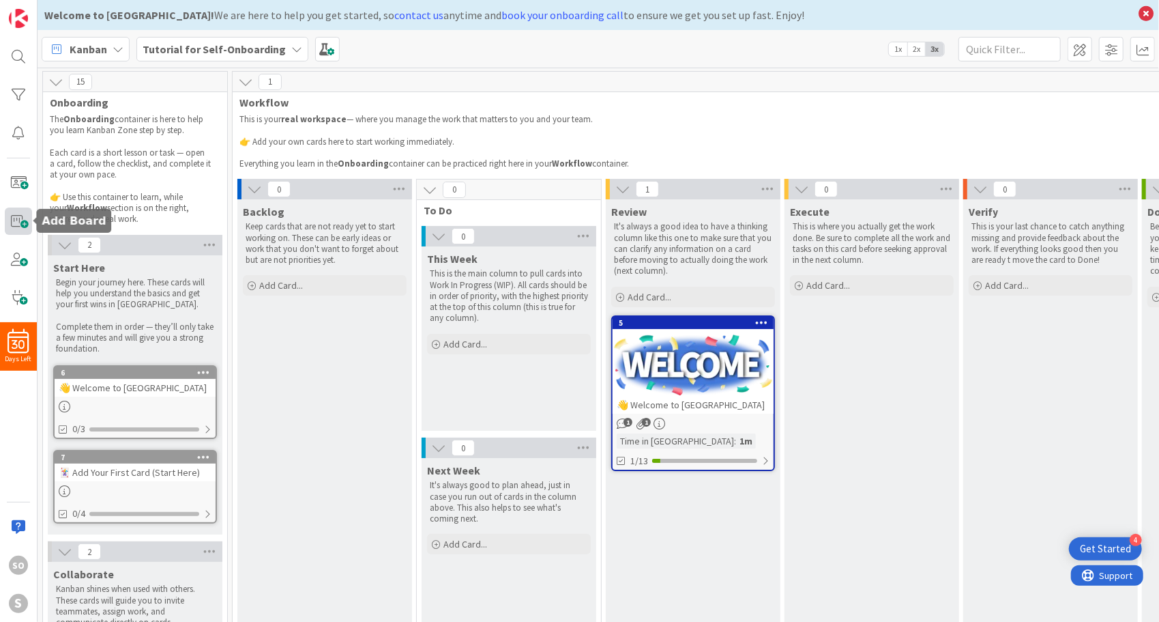
click at [23, 227] on span at bounding box center [18, 220] width 27 height 27
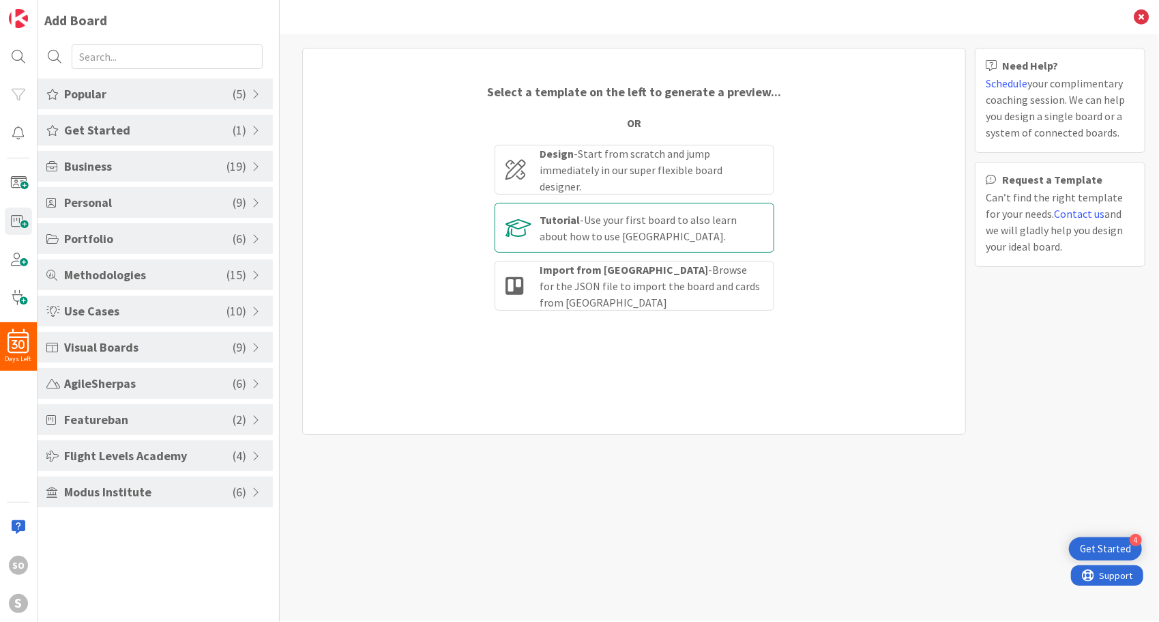
click at [624, 220] on div "Tutorial - Use your first board to also learn about how to use Kanban Zone." at bounding box center [651, 228] width 222 height 33
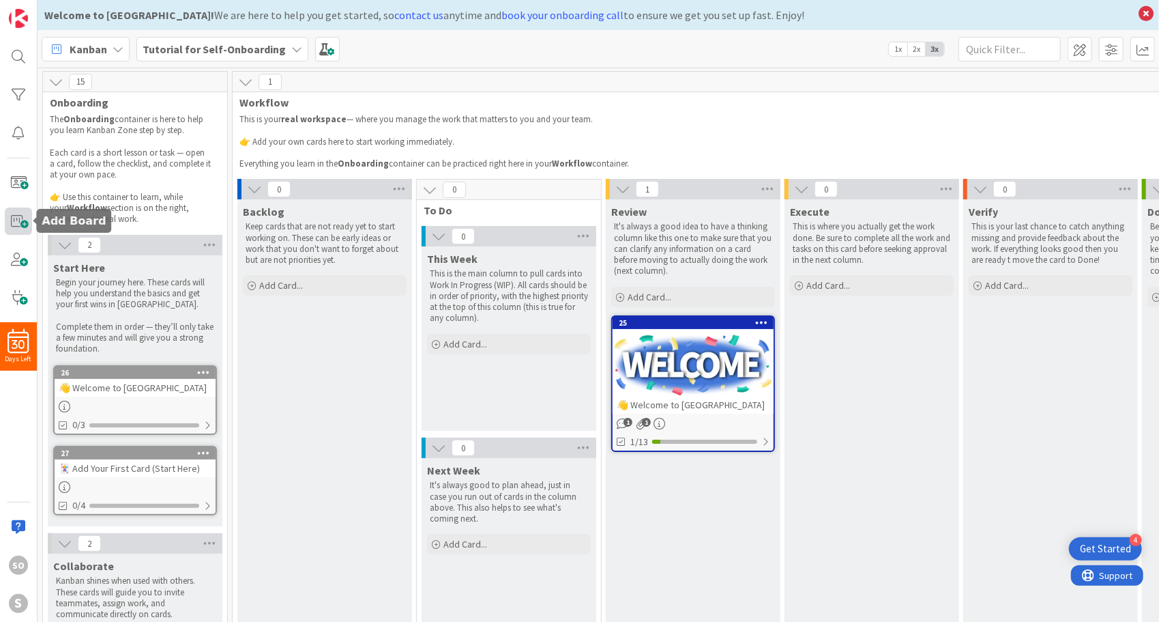
click at [16, 219] on span at bounding box center [18, 220] width 27 height 27
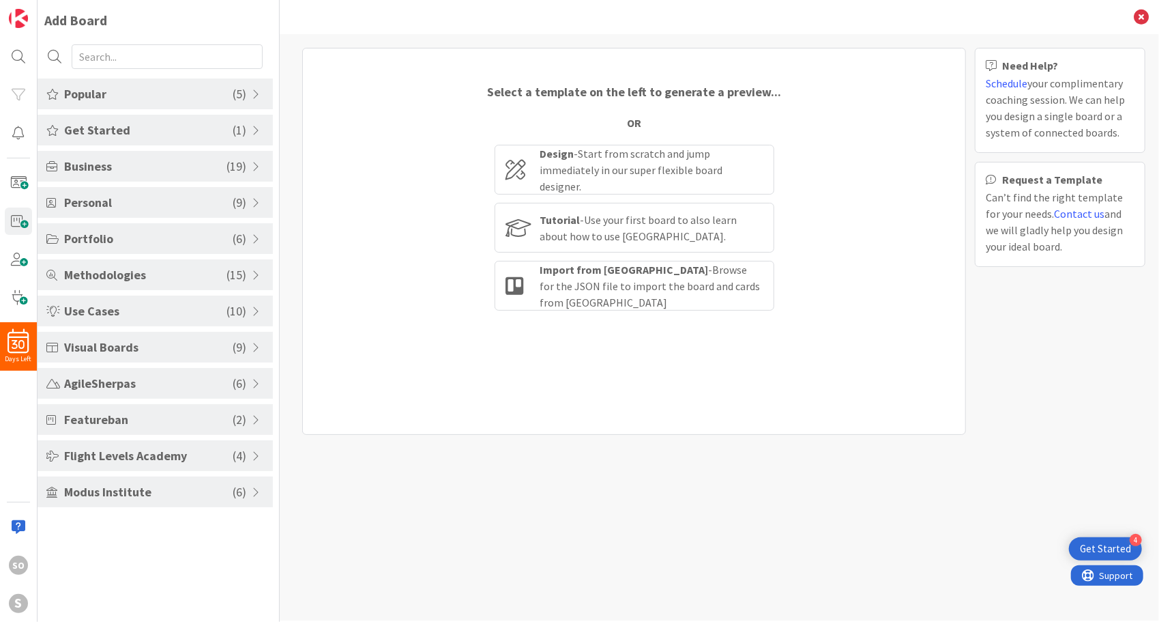
click at [220, 134] on span "Get Started" at bounding box center [148, 130] width 169 height 18
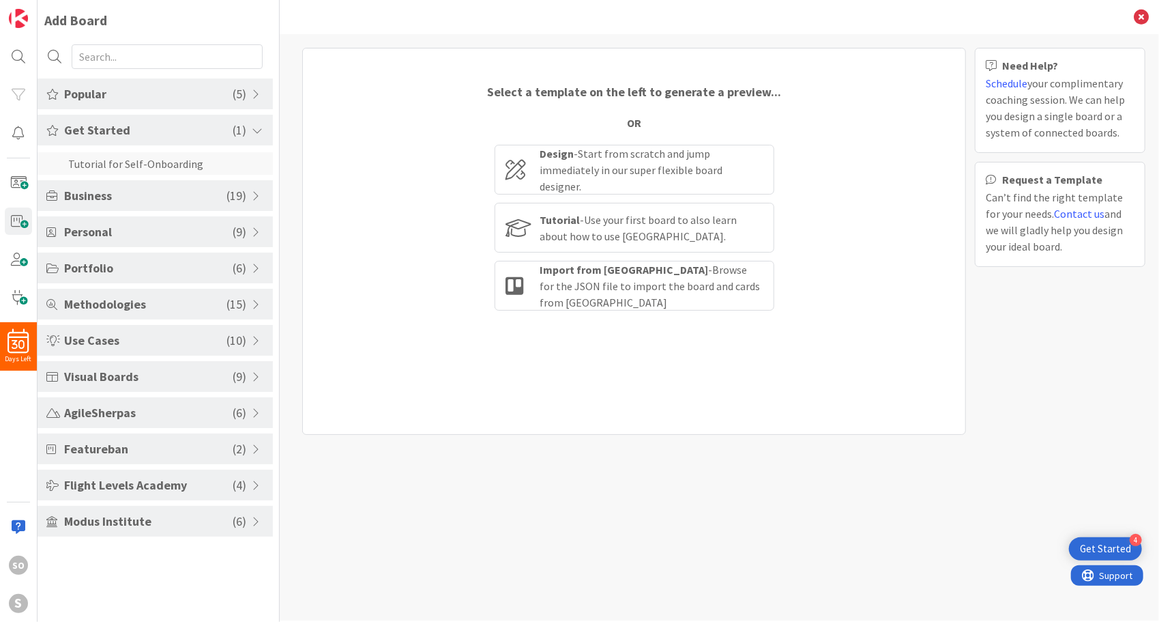
click at [218, 168] on li "Tutorial for Self-Onboarding" at bounding box center [155, 163] width 235 height 23
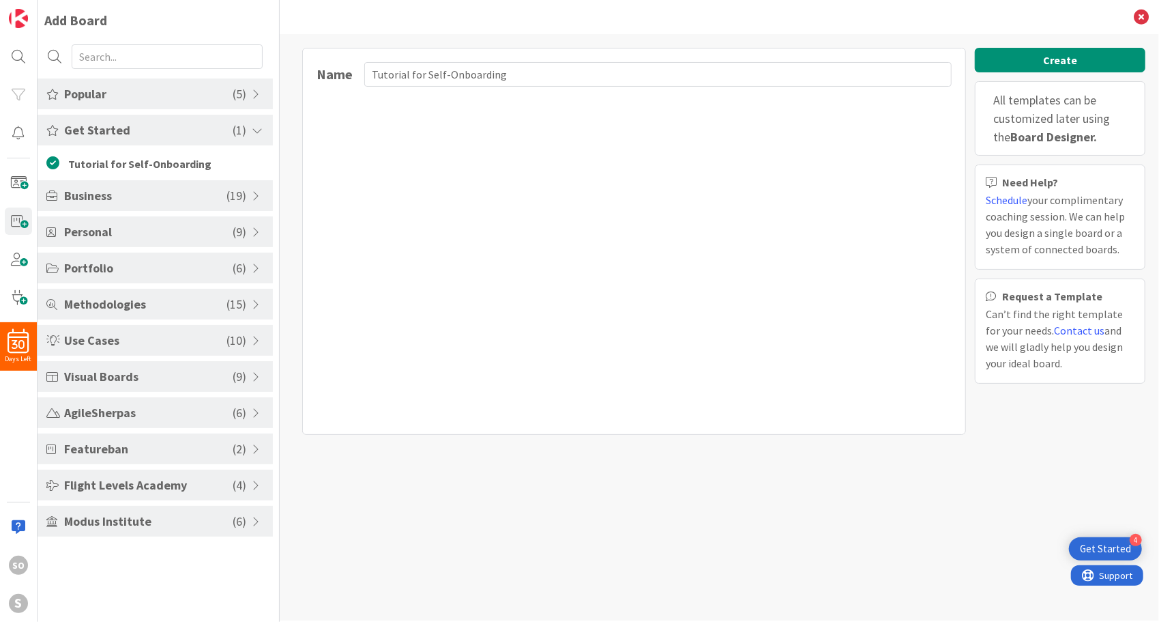
click at [227, 101] on span "Popular" at bounding box center [148, 94] width 169 height 18
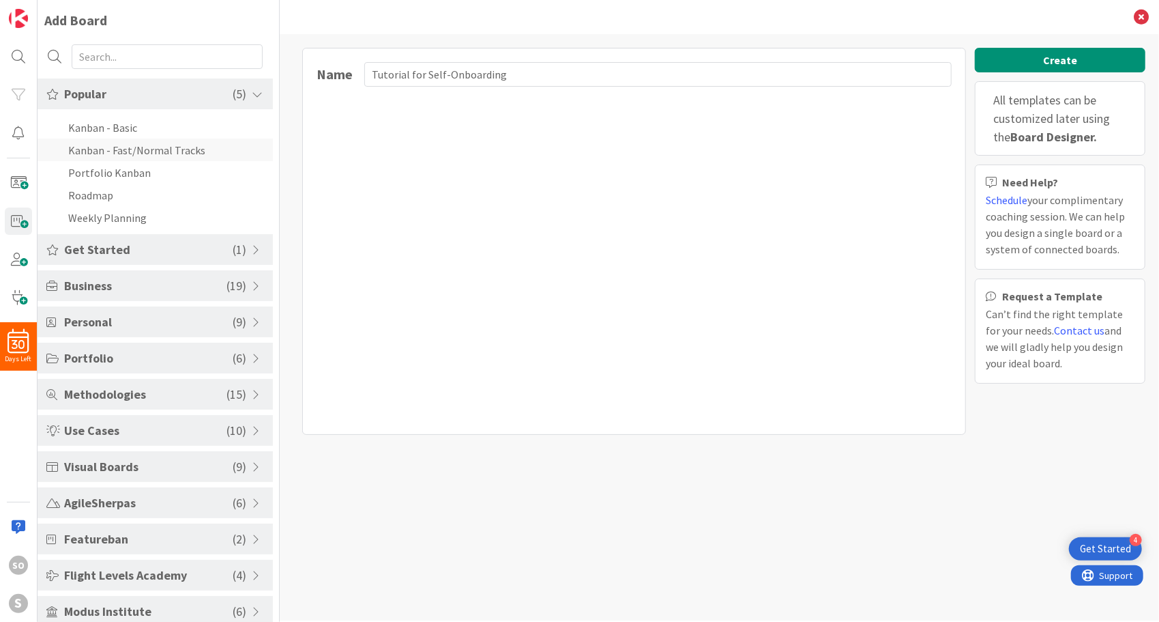
click at [192, 147] on li "Kanban - Fast/Normal Tracks" at bounding box center [155, 149] width 235 height 23
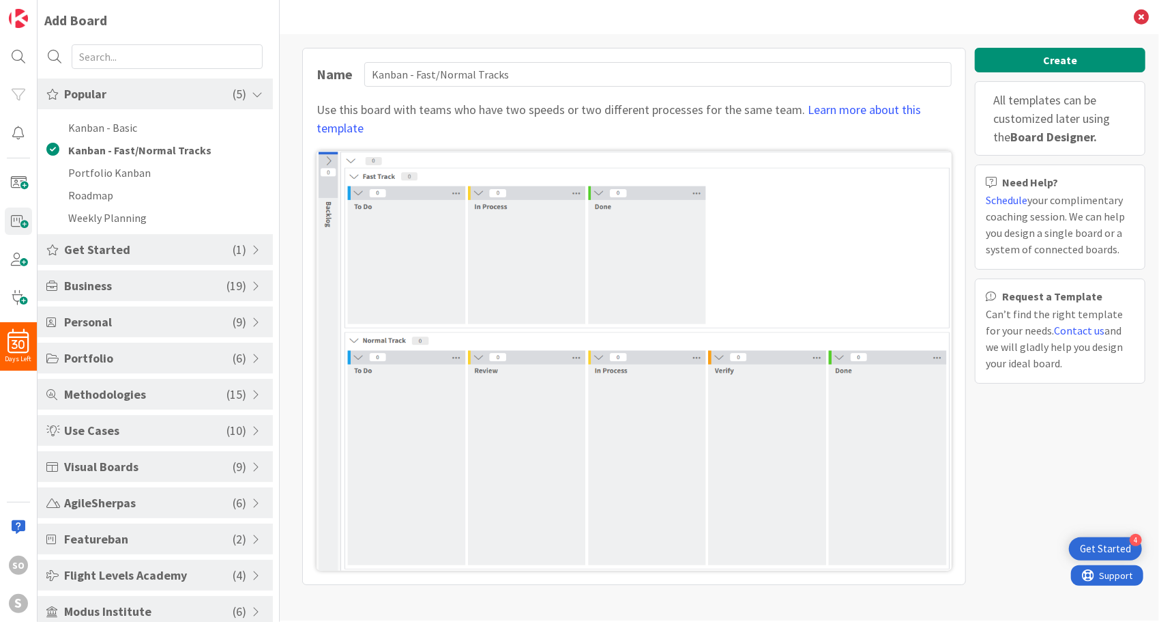
click at [124, 254] on span "Get Started" at bounding box center [148, 249] width 169 height 18
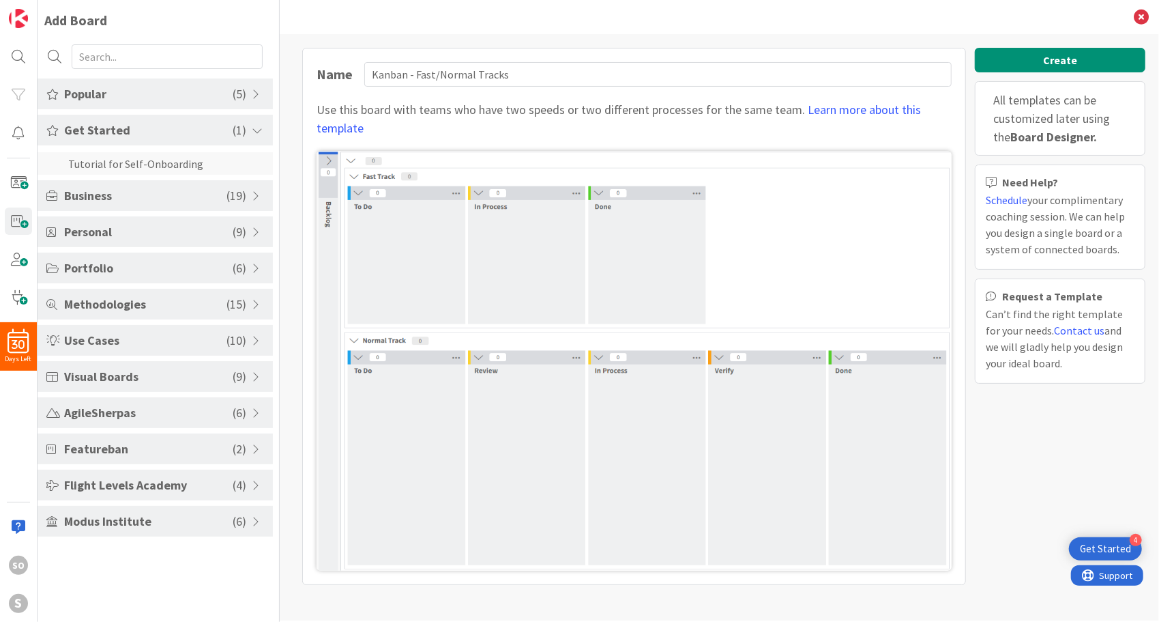
click at [140, 171] on li "Tutorial for Self-Onboarding" at bounding box center [155, 163] width 235 height 23
type input "Tutorial for Self-Onboarding"
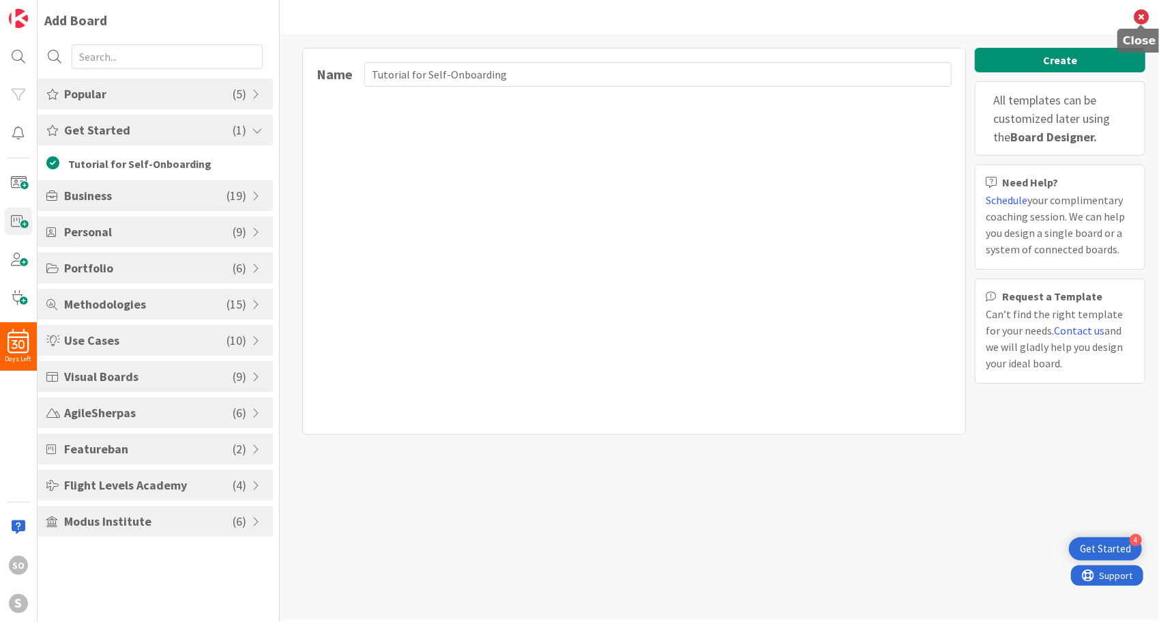
click at [1143, 15] on icon at bounding box center [1141, 17] width 15 height 15
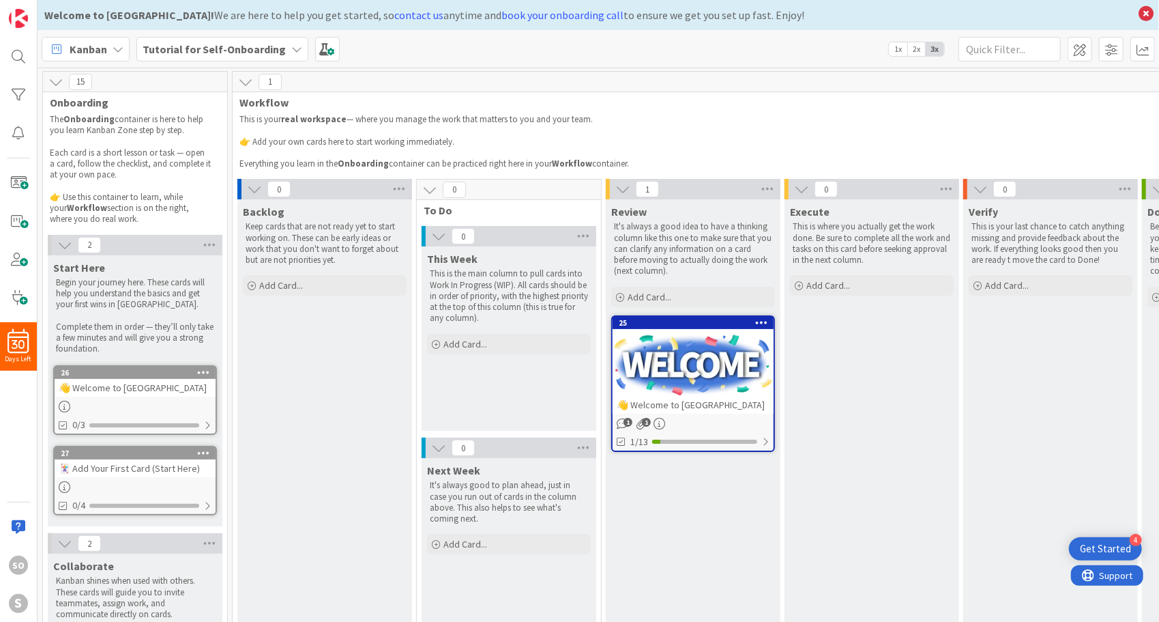
click at [390, 87] on div "1" at bounding box center [777, 82] width 1089 height 20
click at [1097, 551] on div "Get Started" at bounding box center [1105, 549] width 51 height 14
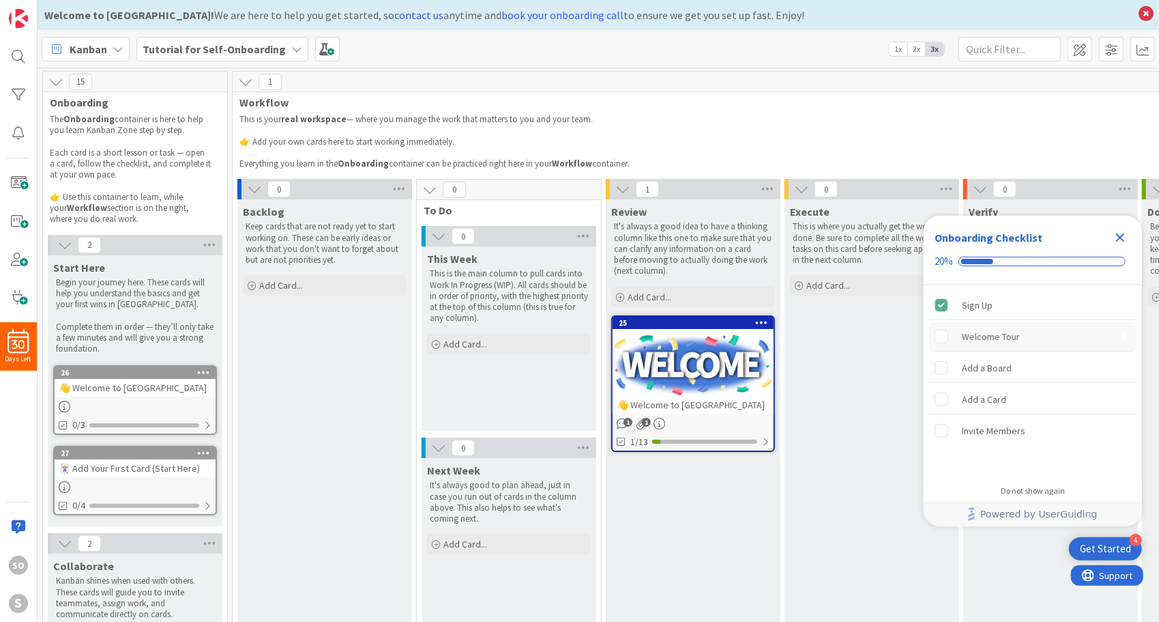
click at [975, 334] on div "Welcome Tour" at bounding box center [991, 336] width 58 height 16
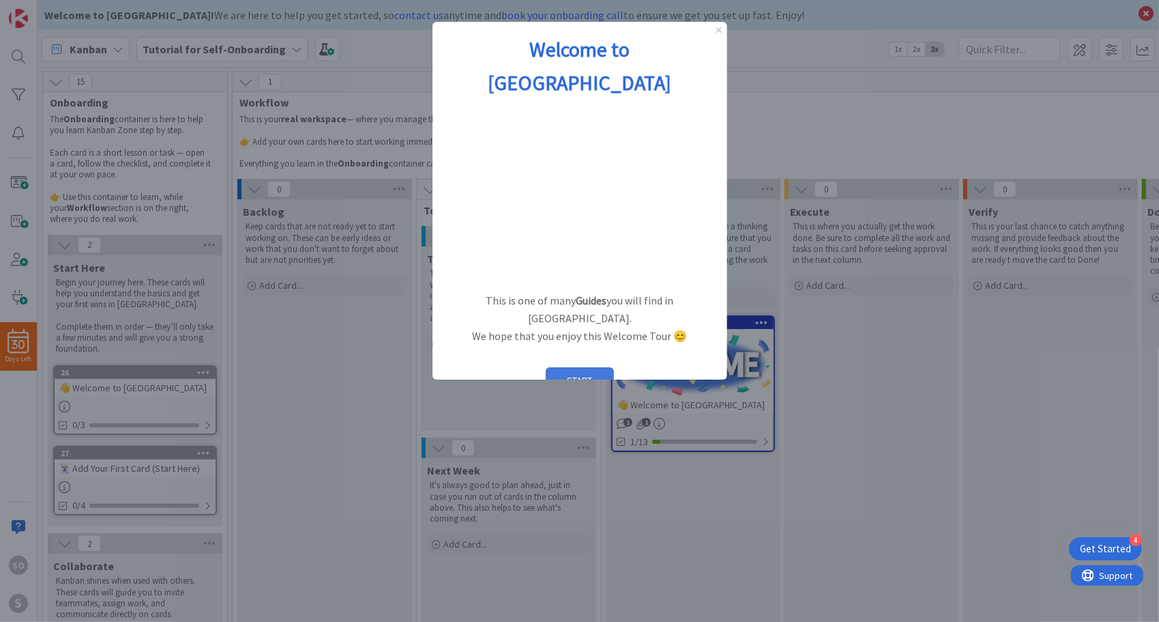
click at [577, 367] on button "START" at bounding box center [579, 380] width 68 height 26
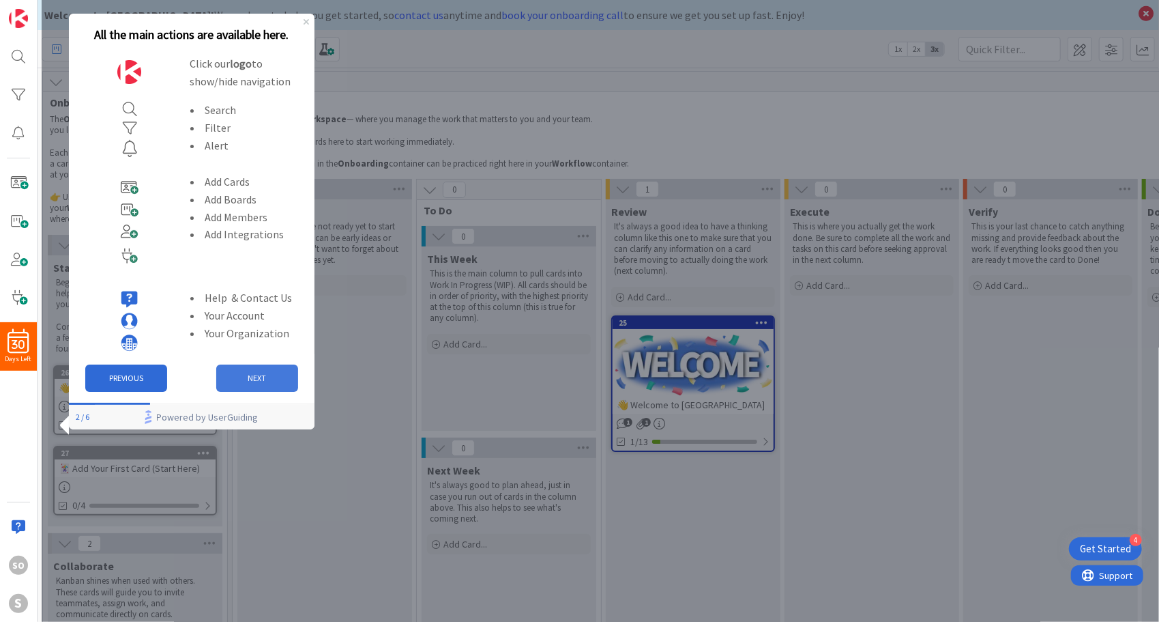
click at [263, 374] on button "NEXT" at bounding box center [257, 377] width 82 height 27
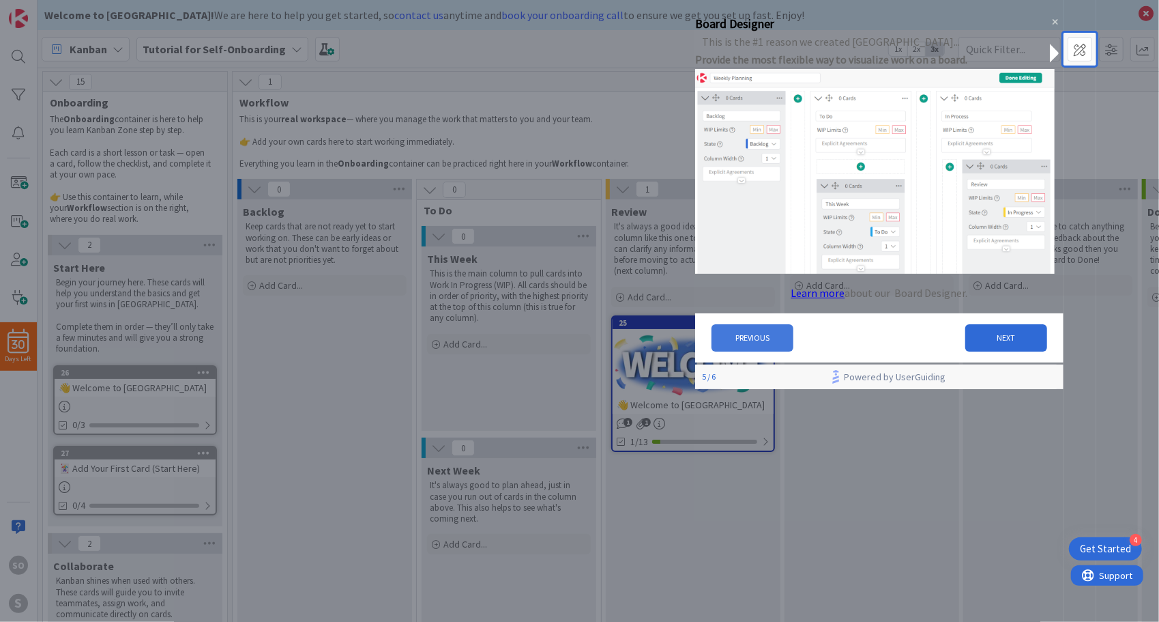
click at [761, 347] on button "PREVIOUS" at bounding box center [753, 336] width 82 height 27
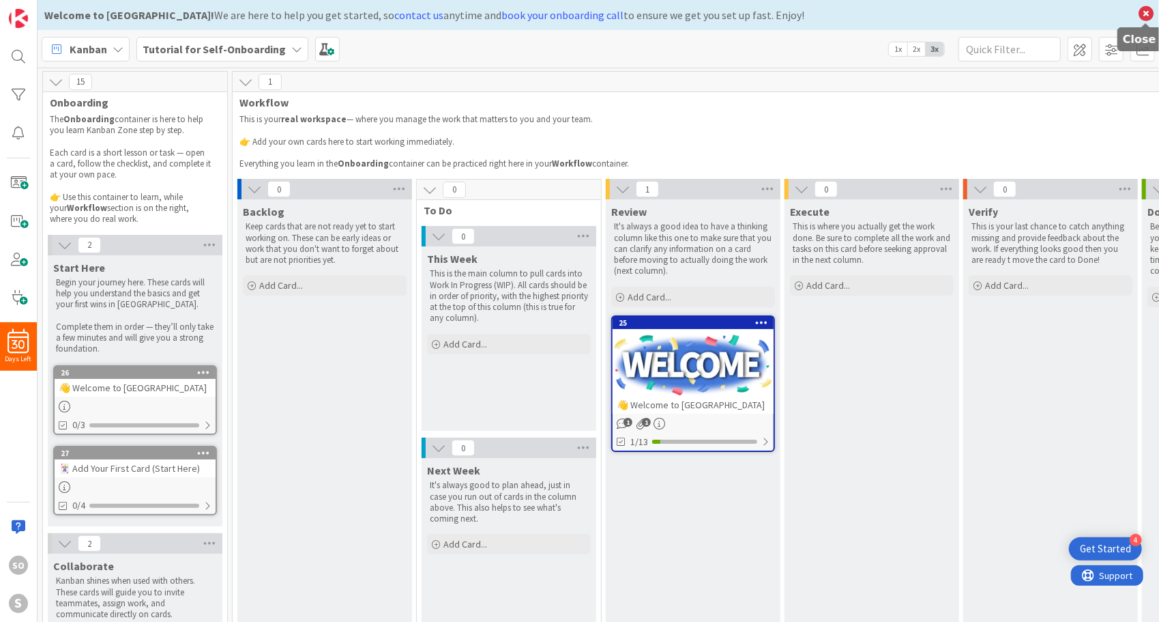
click at [1140, 15] on icon at bounding box center [1146, 13] width 18 height 19
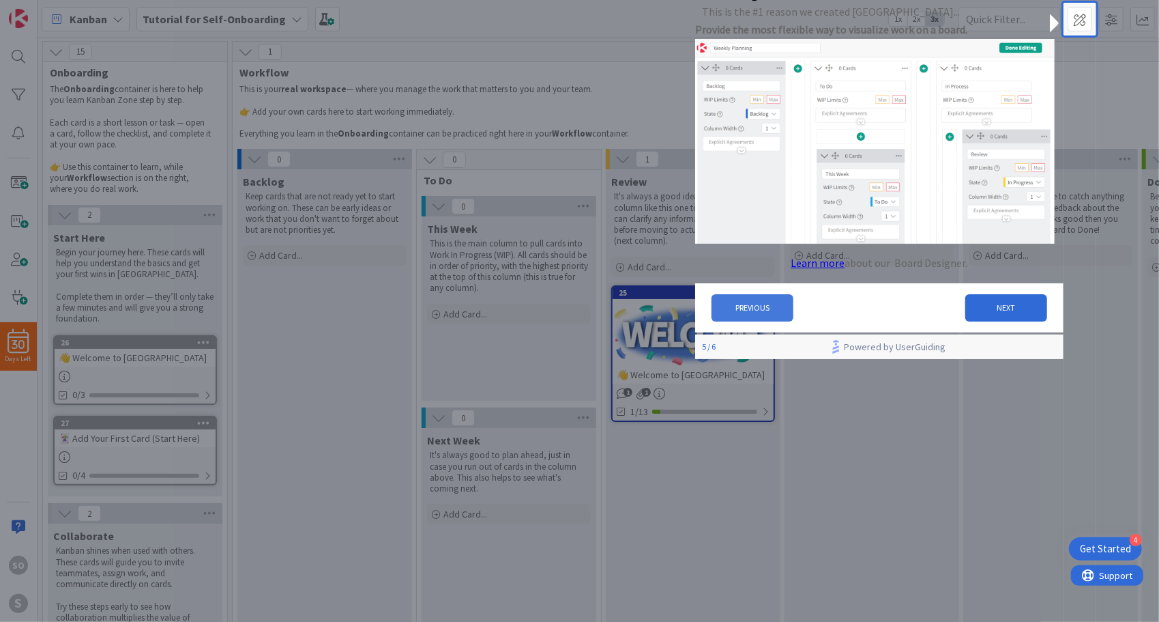
click at [759, 315] on button "PREVIOUS" at bounding box center [753, 307] width 82 height 27
click at [991, 318] on button "NEXT" at bounding box center [1006, 307] width 82 height 27
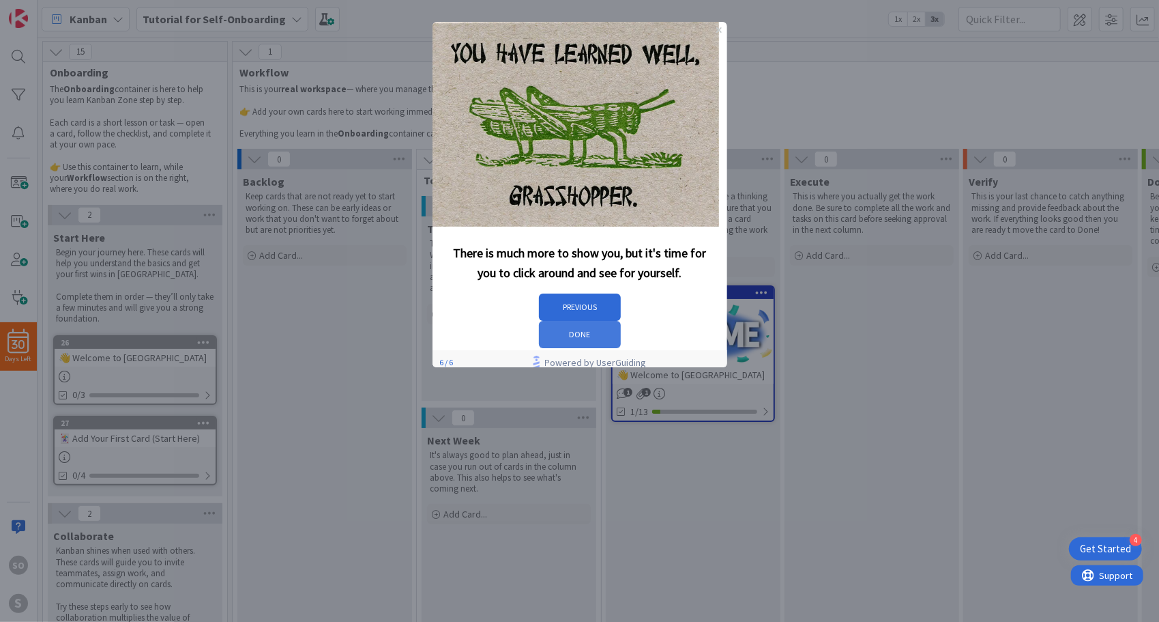
click at [620, 321] on button "DONE" at bounding box center [579, 334] width 82 height 27
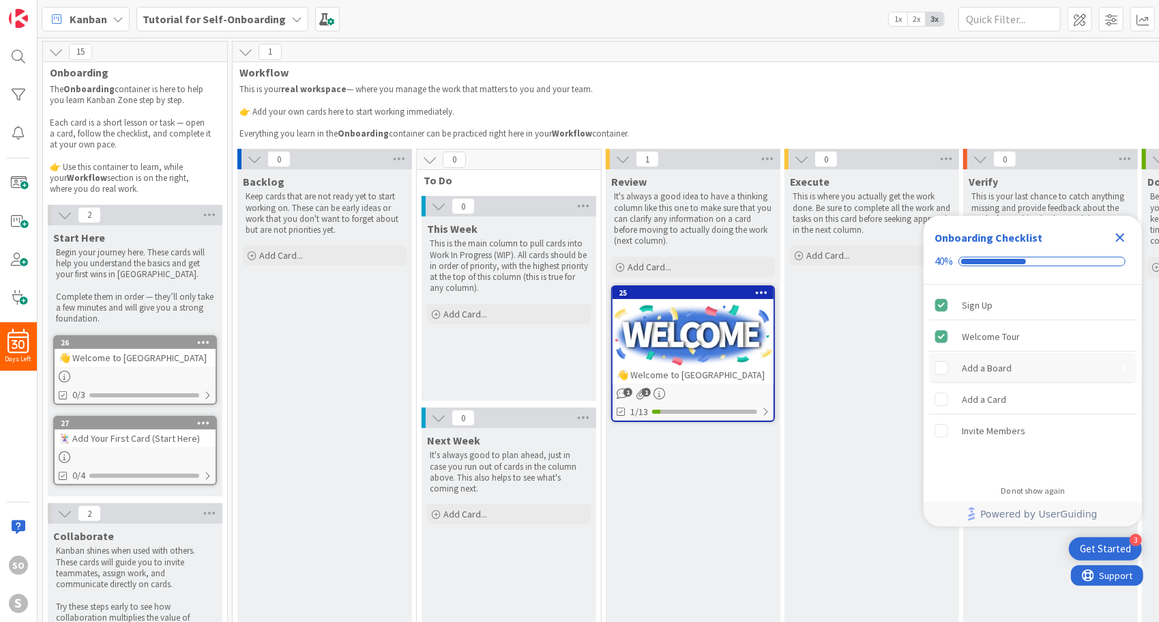
click at [1000, 366] on div "Add a Board" at bounding box center [987, 368] width 50 height 16
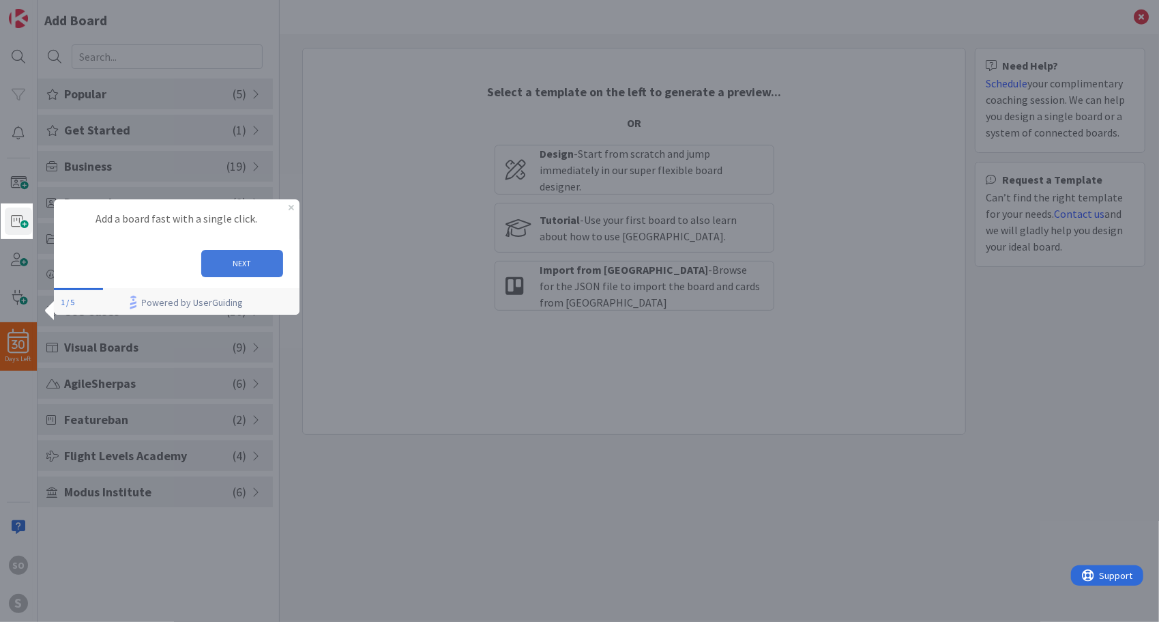
click at [248, 262] on button "NEXT" at bounding box center [242, 262] width 82 height 27
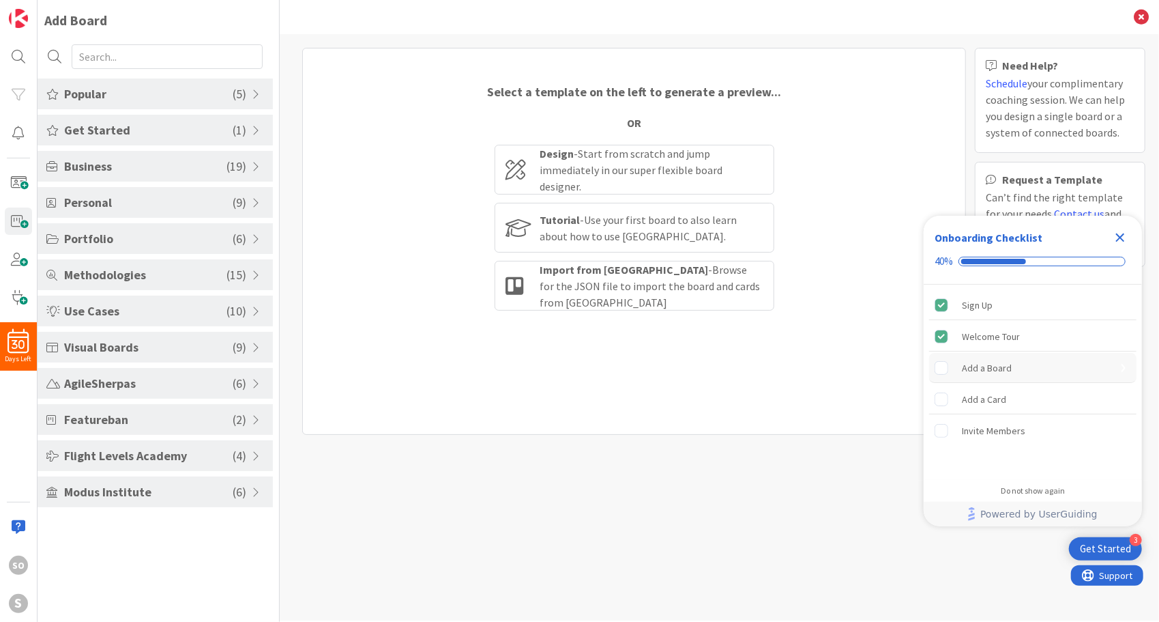
click at [1036, 372] on div "Add a Board" at bounding box center [1032, 368] width 207 height 30
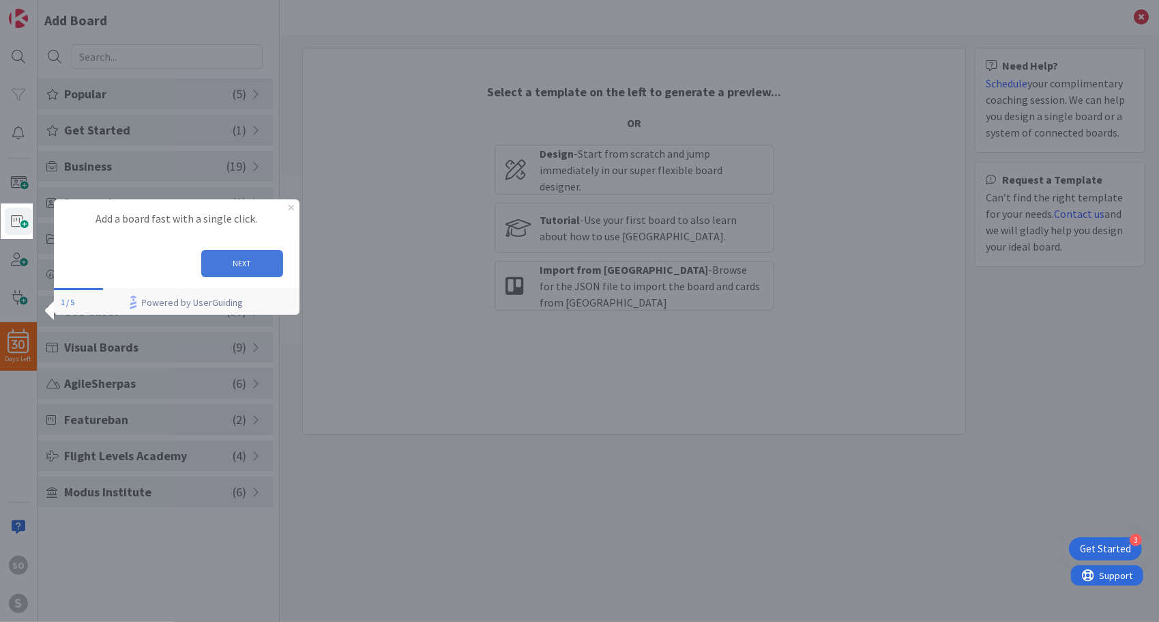
click at [237, 265] on button "NEXT" at bounding box center [242, 262] width 82 height 27
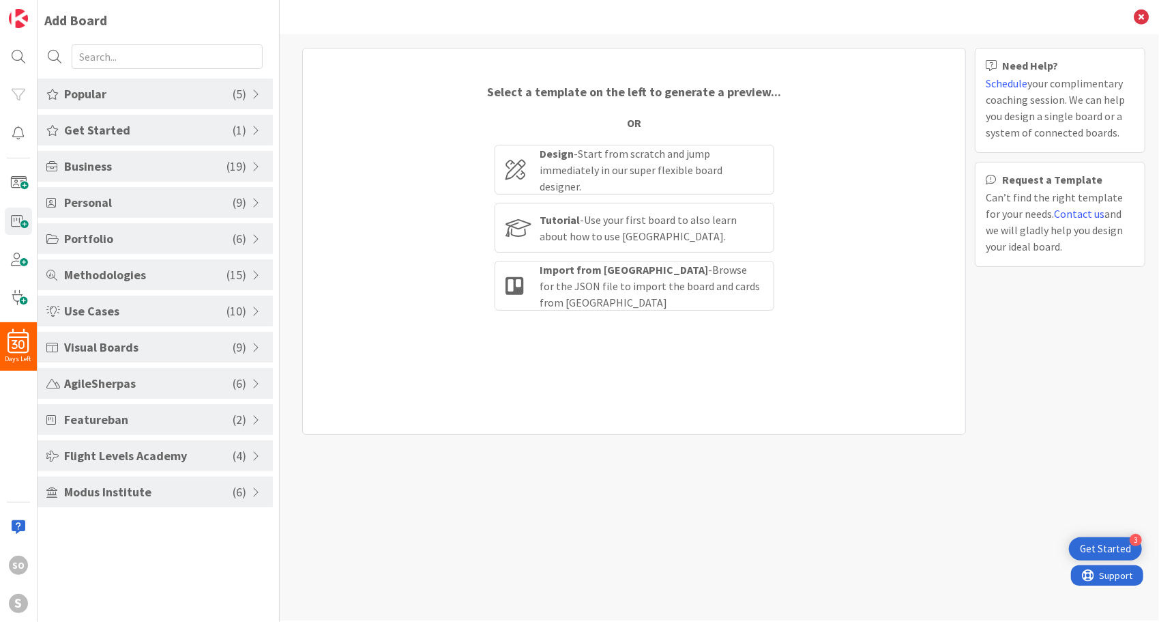
click at [1100, 546] on div "Get Started" at bounding box center [1105, 549] width 51 height 14
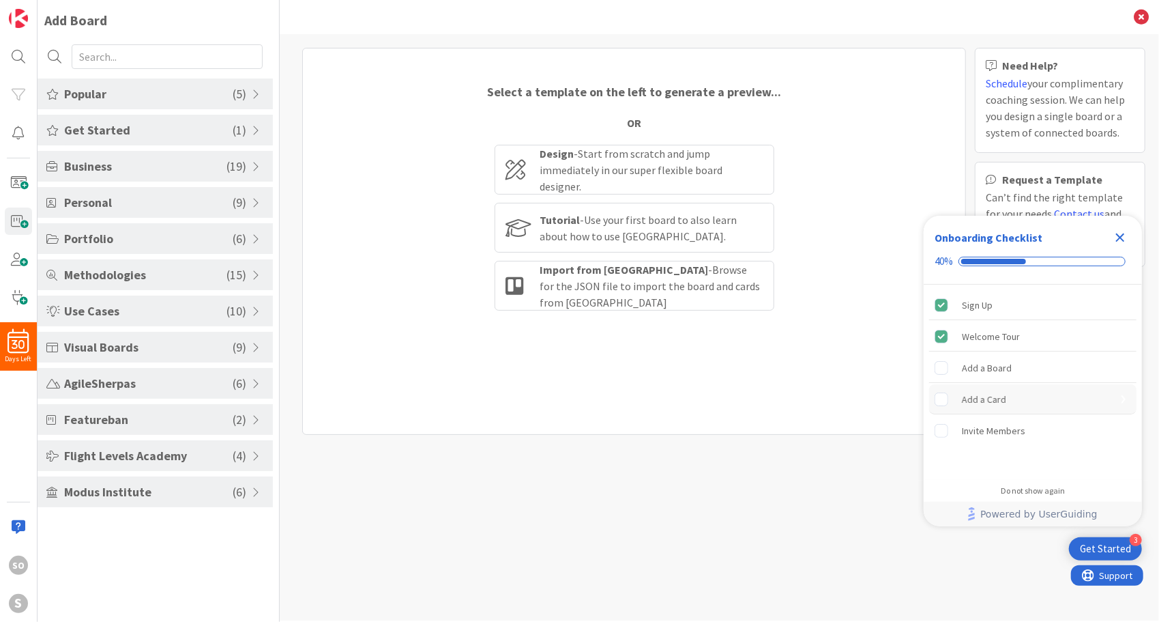
click at [1003, 401] on div "Add a Card" at bounding box center [984, 399] width 44 height 16
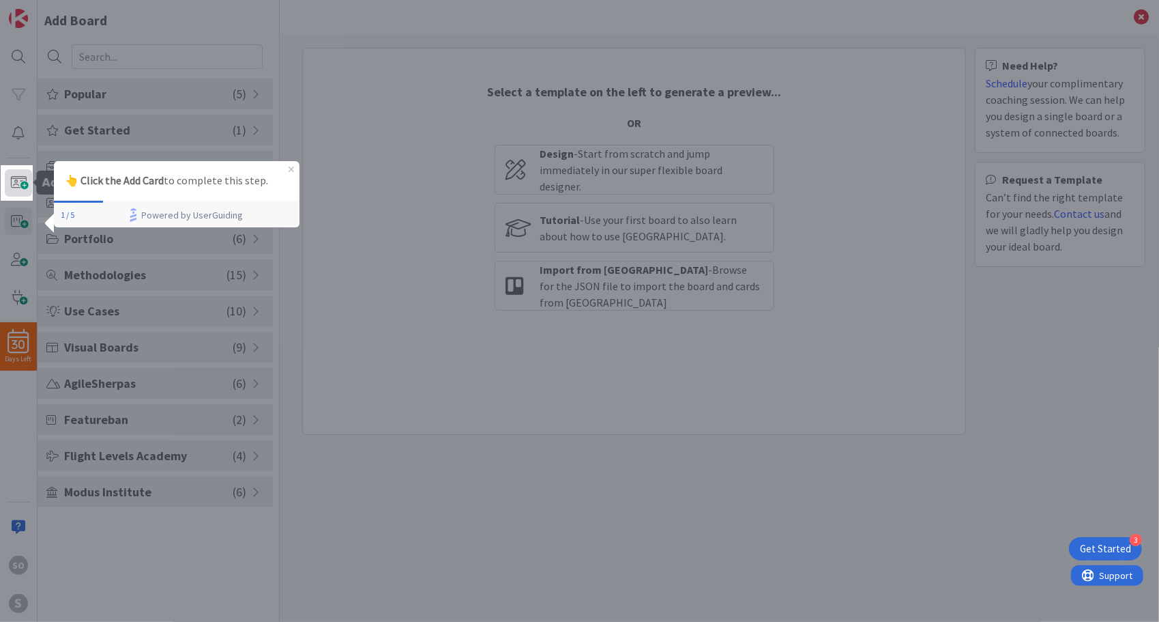
click at [21, 175] on span at bounding box center [18, 182] width 27 height 27
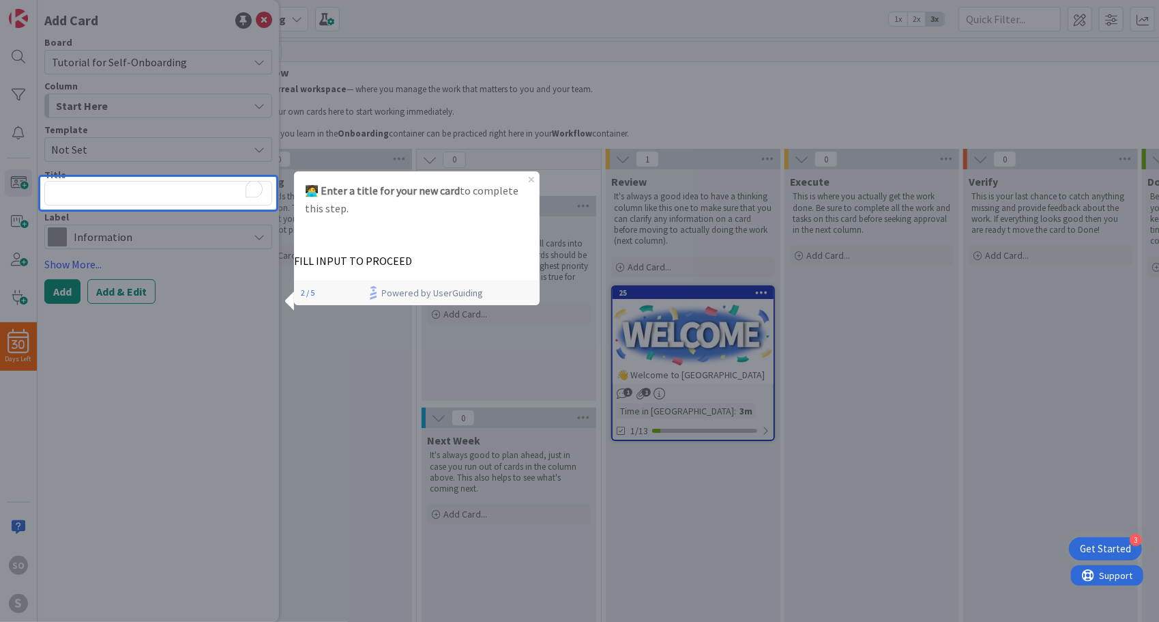
click at [225, 183] on textarea "To enrich screen reader interactions, please activate Accessibility in Grammarl…" at bounding box center [158, 193] width 228 height 25
type textarea "x"
type textarea "s"
type textarea "x"
type textarea "ss"
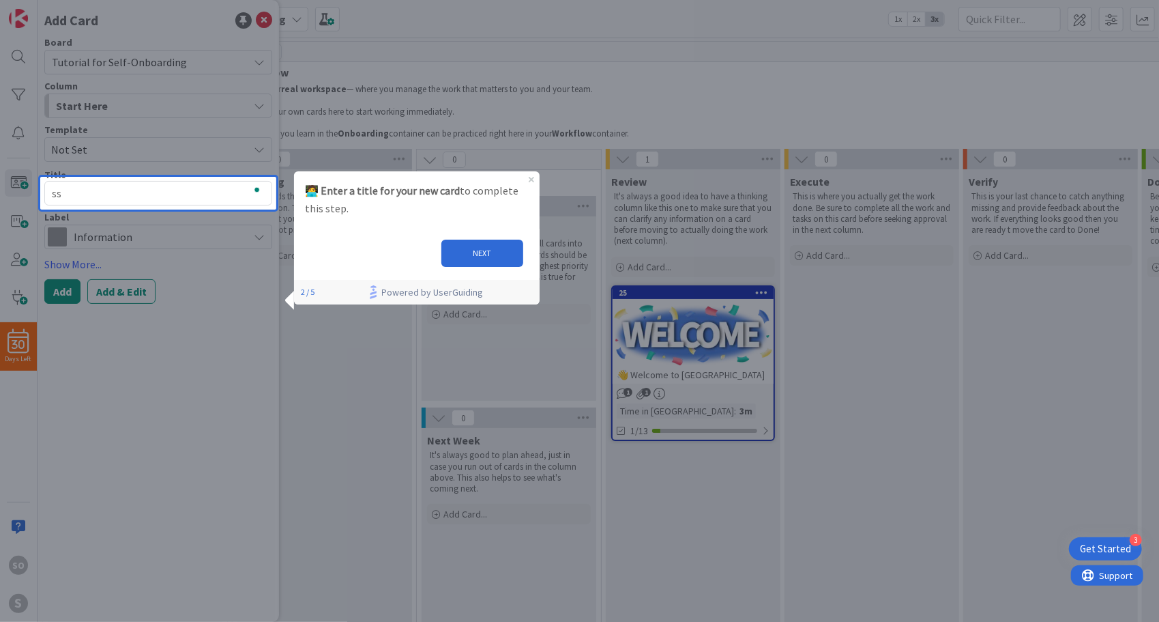
type textarea "x"
type textarea "sss"
click at [467, 248] on button "NEXT" at bounding box center [482, 252] width 82 height 27
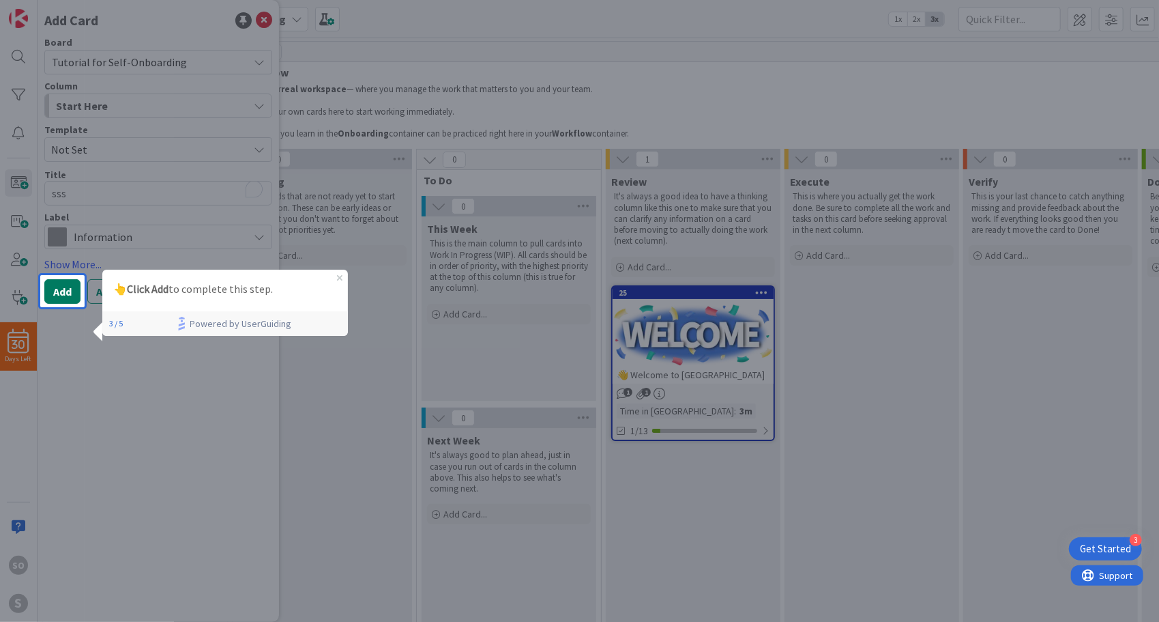
click at [57, 292] on button "Add" at bounding box center [62, 291] width 36 height 25
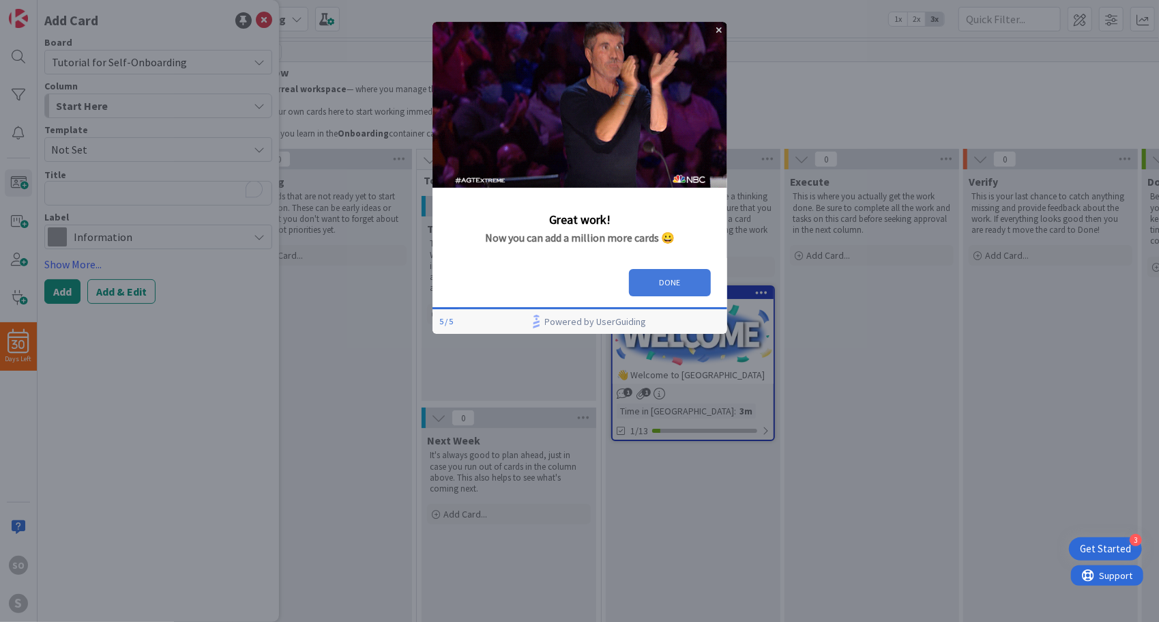
click at [666, 277] on button "DONE" at bounding box center [669, 282] width 82 height 27
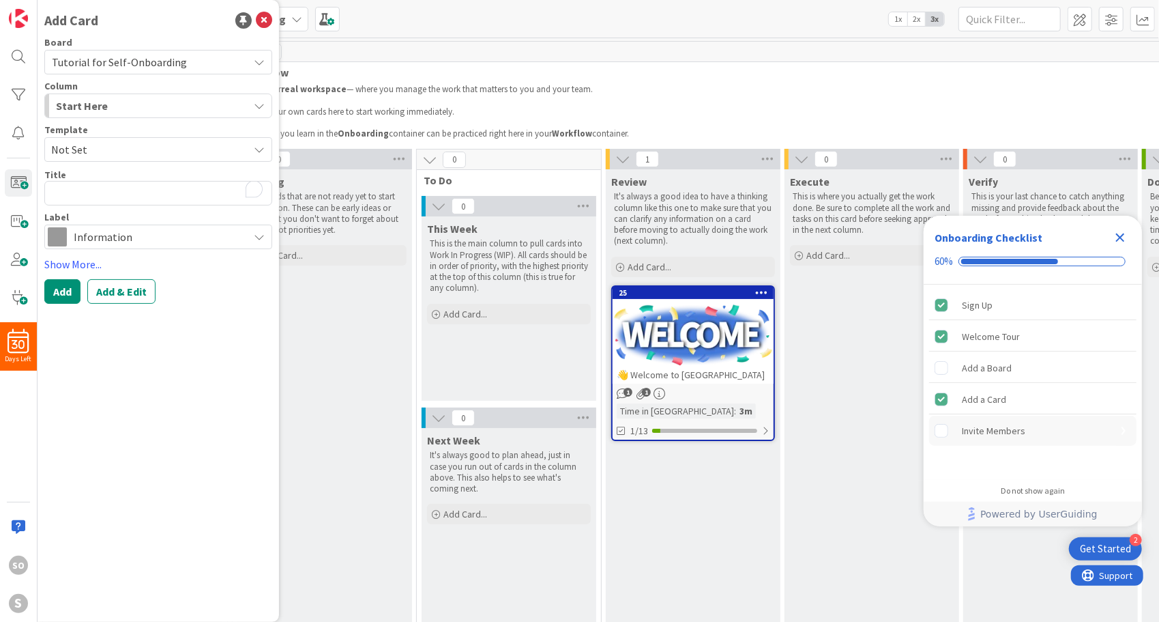
click at [1022, 426] on div "Invite Members" at bounding box center [993, 430] width 63 height 16
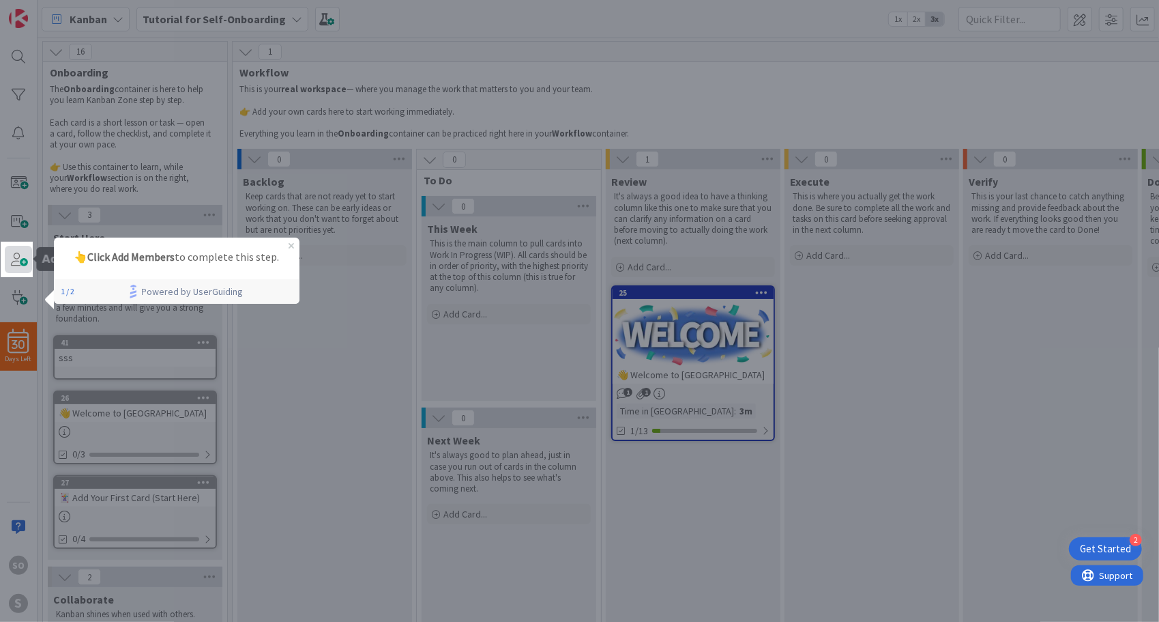
click at [21, 260] on span at bounding box center [18, 259] width 27 height 27
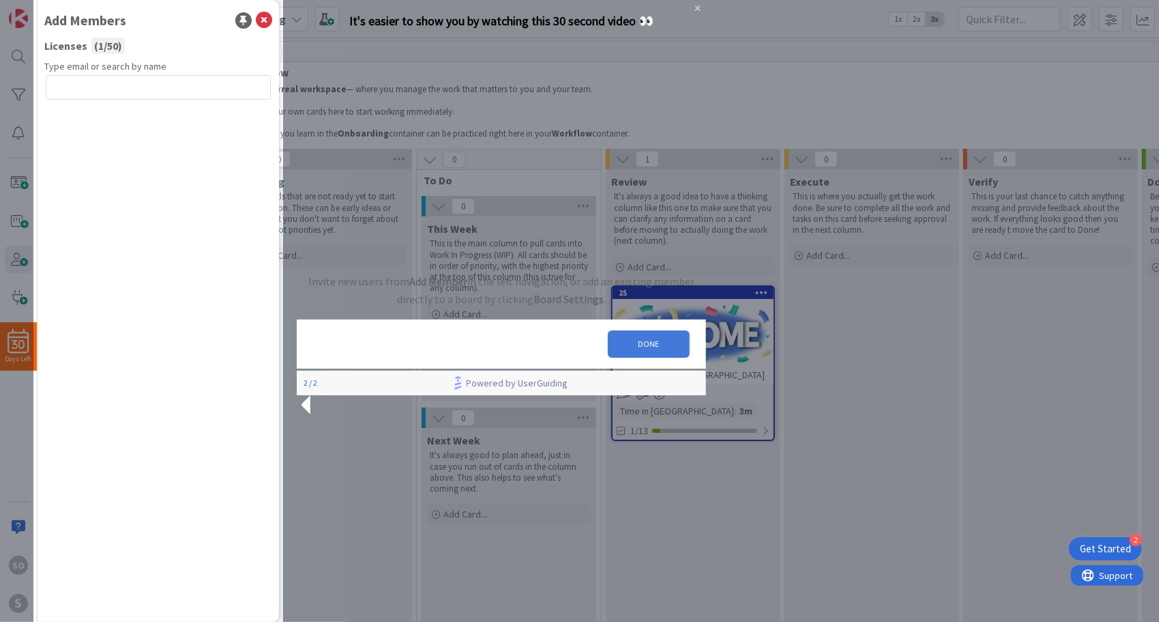
click at [627, 358] on button "DONE" at bounding box center [648, 343] width 82 height 27
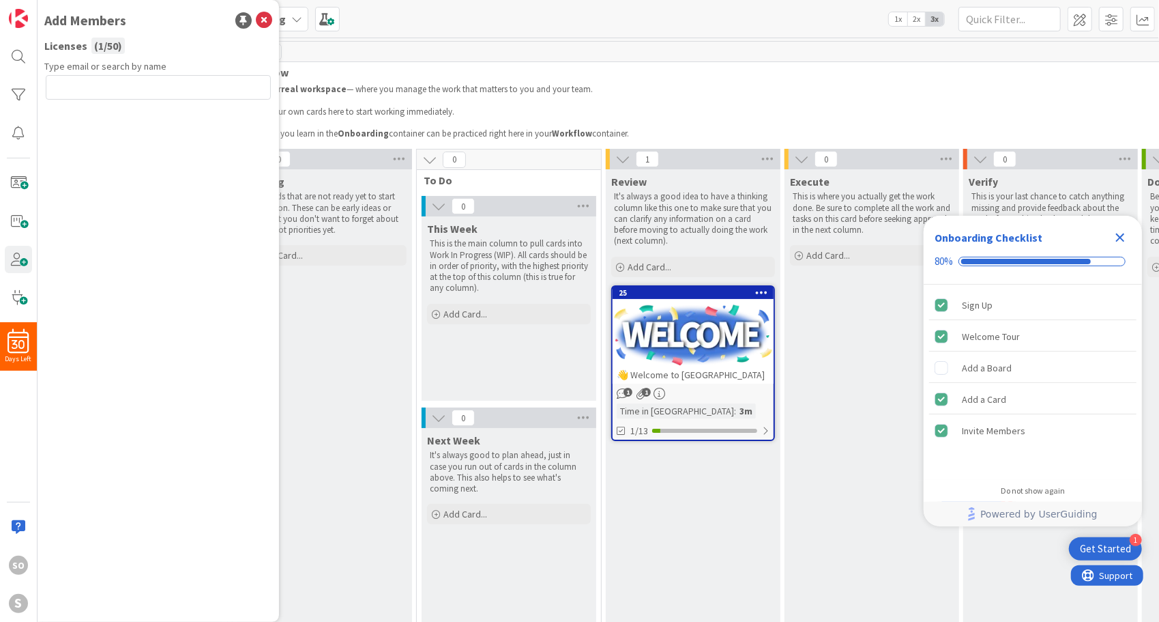
click at [1116, 237] on icon "Close Checklist" at bounding box center [1120, 237] width 16 height 16
